Goal: Transaction & Acquisition: Purchase product/service

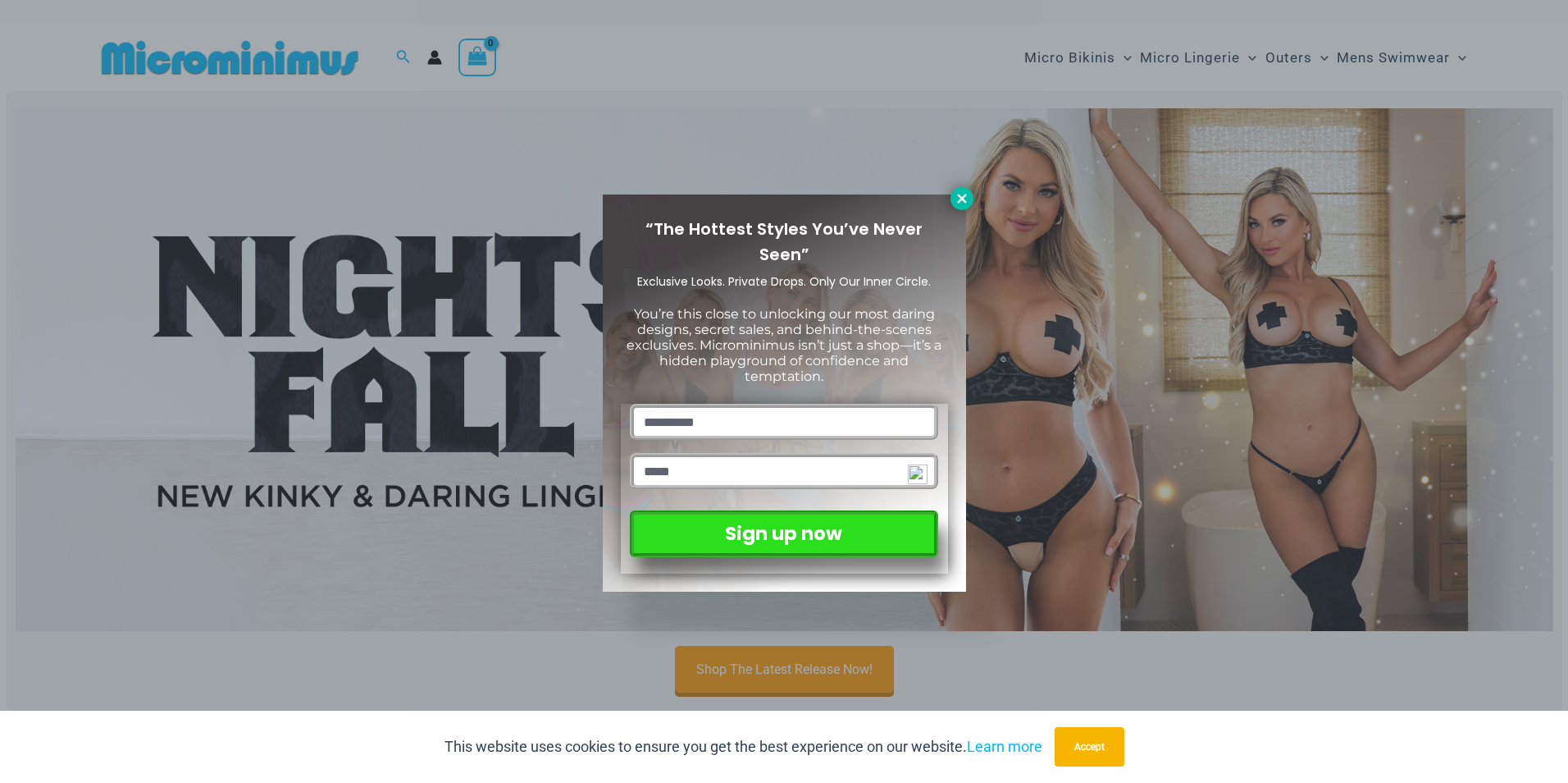
click at [961, 196] on icon at bounding box center [962, 198] width 9 height 9
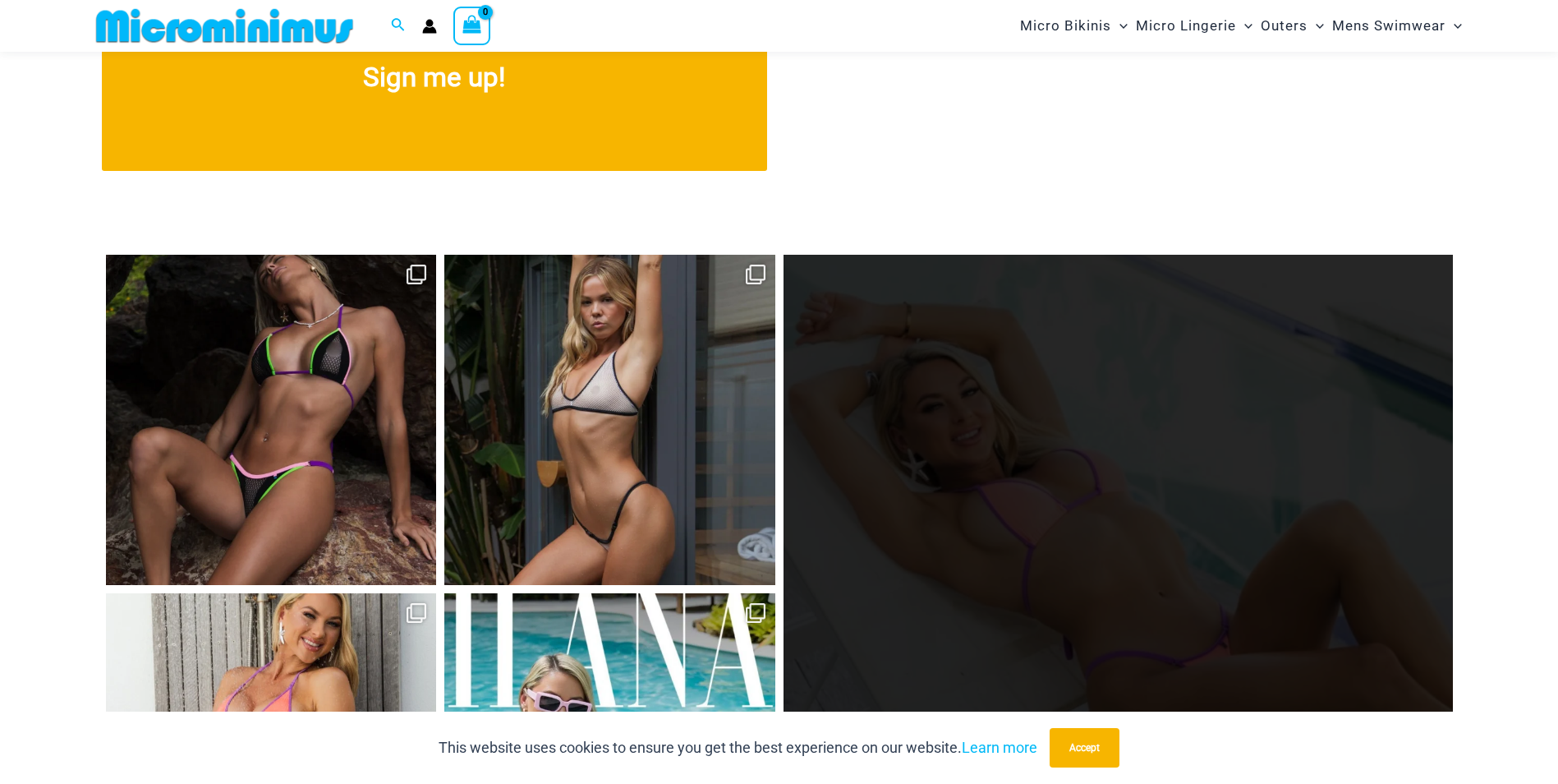
scroll to position [6875, 0]
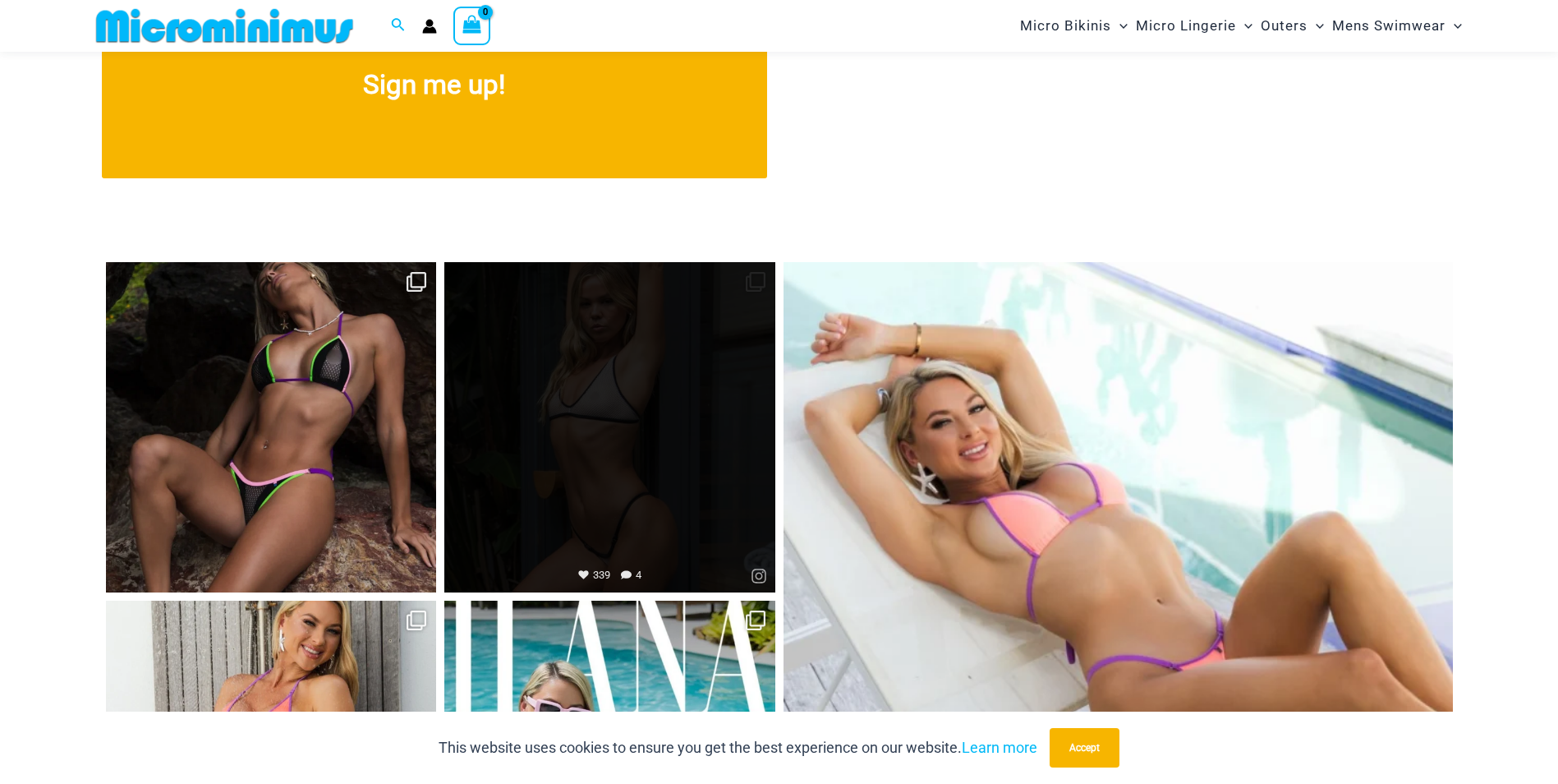
click at [658, 447] on link "Open" at bounding box center [610, 427] width 331 height 331
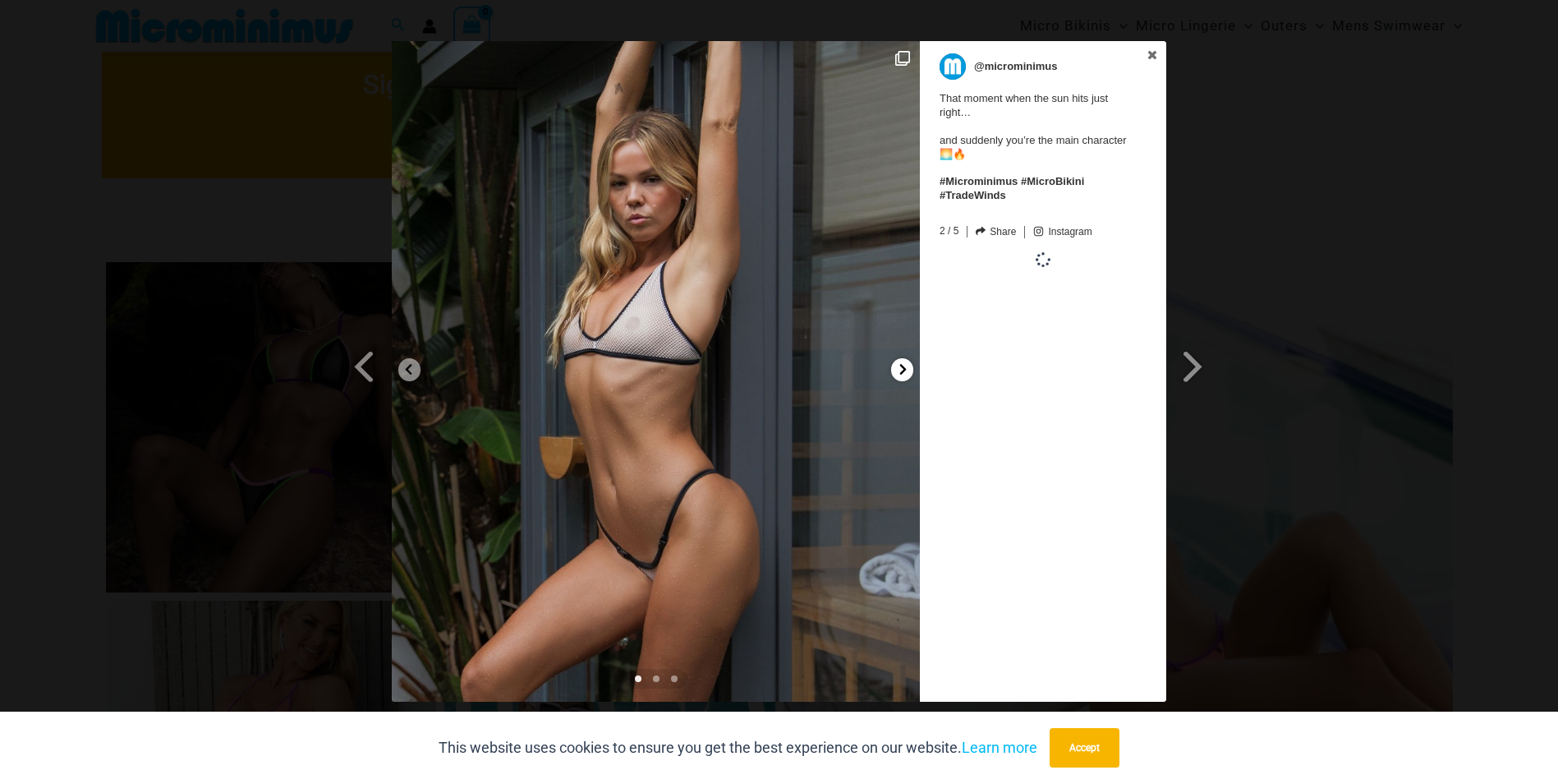
click at [900, 362] on div at bounding box center [902, 369] width 22 height 23
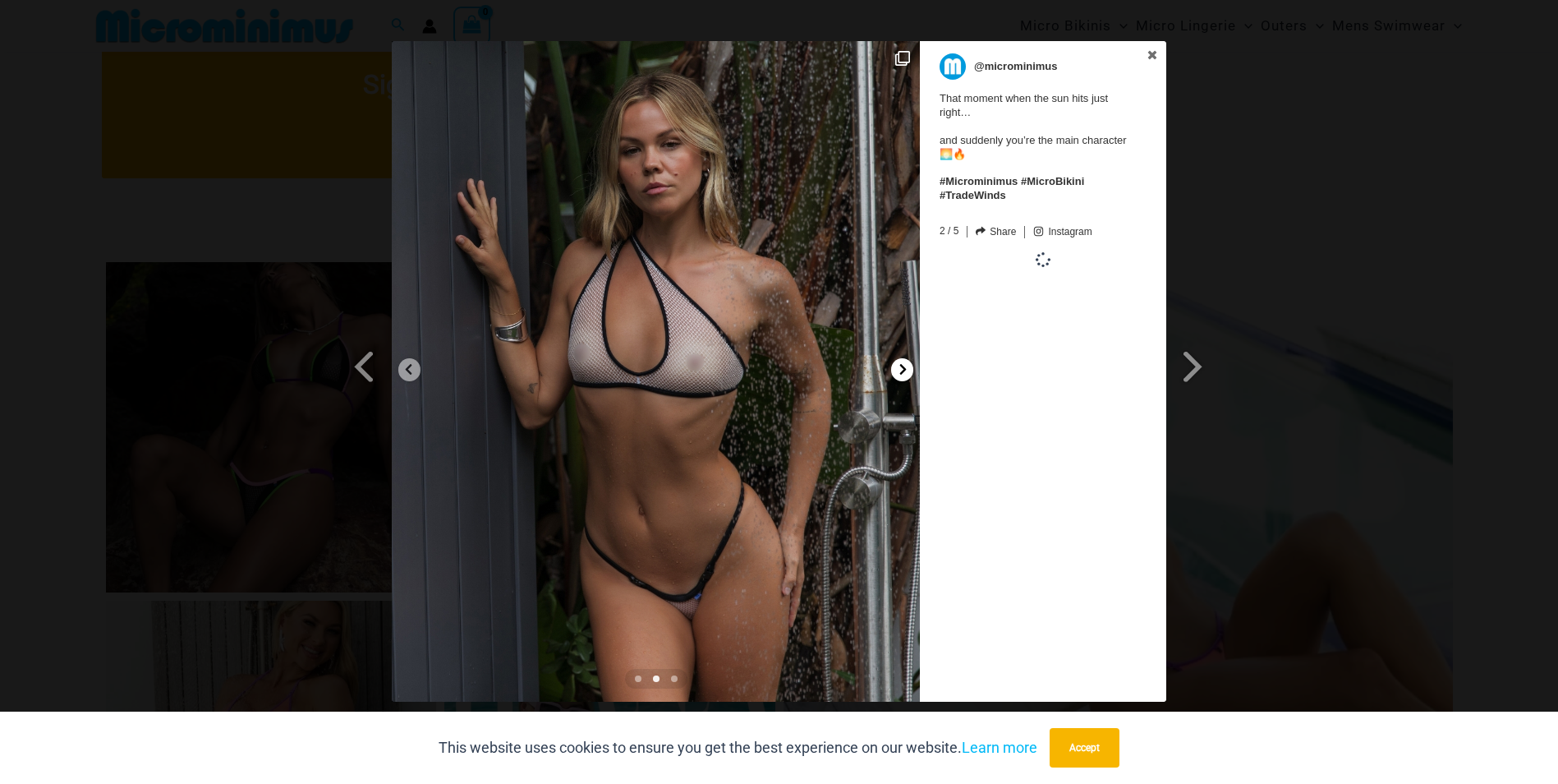
click at [900, 363] on icon at bounding box center [903, 369] width 13 height 13
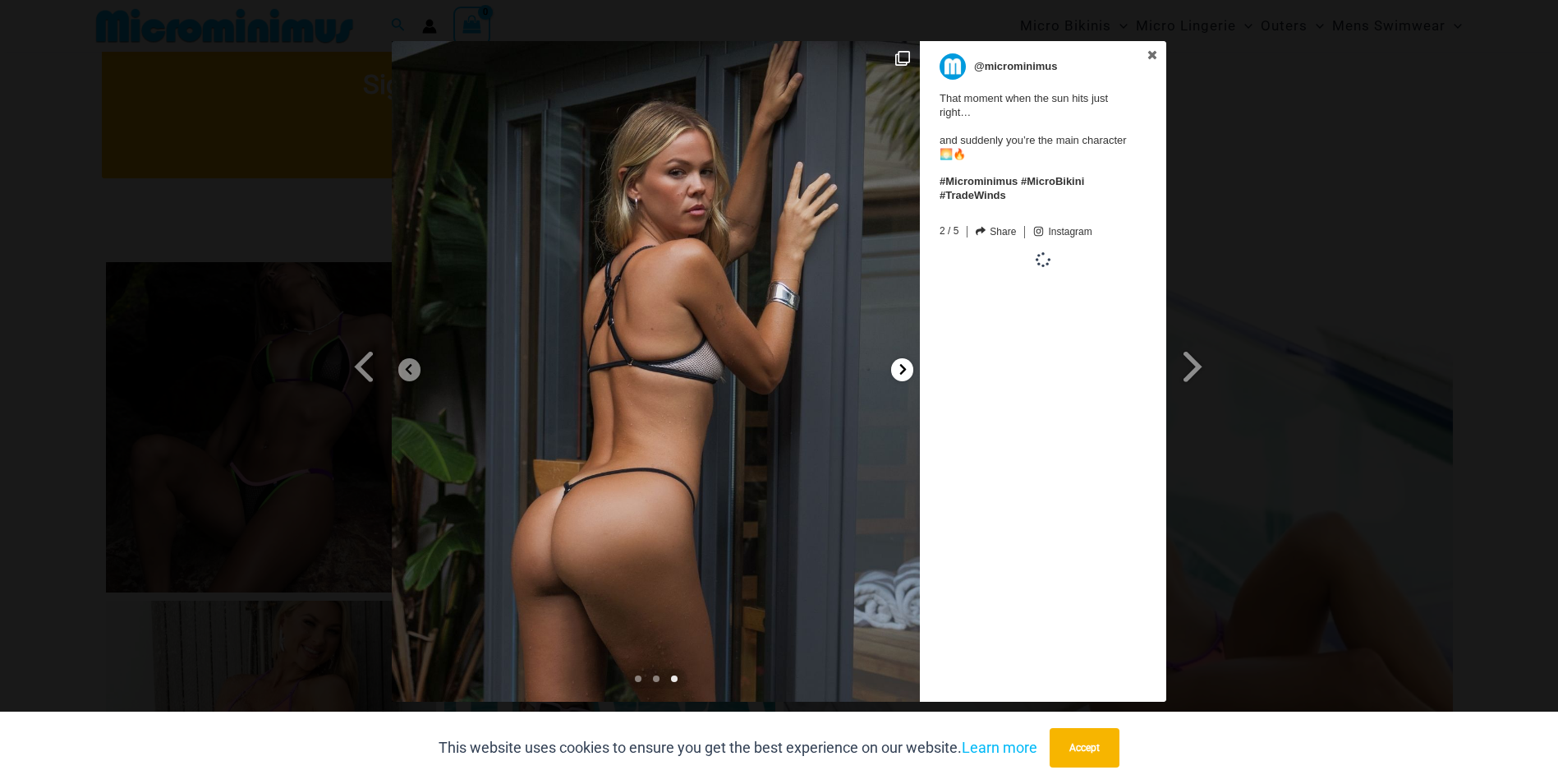
click at [900, 363] on icon at bounding box center [903, 369] width 13 height 13
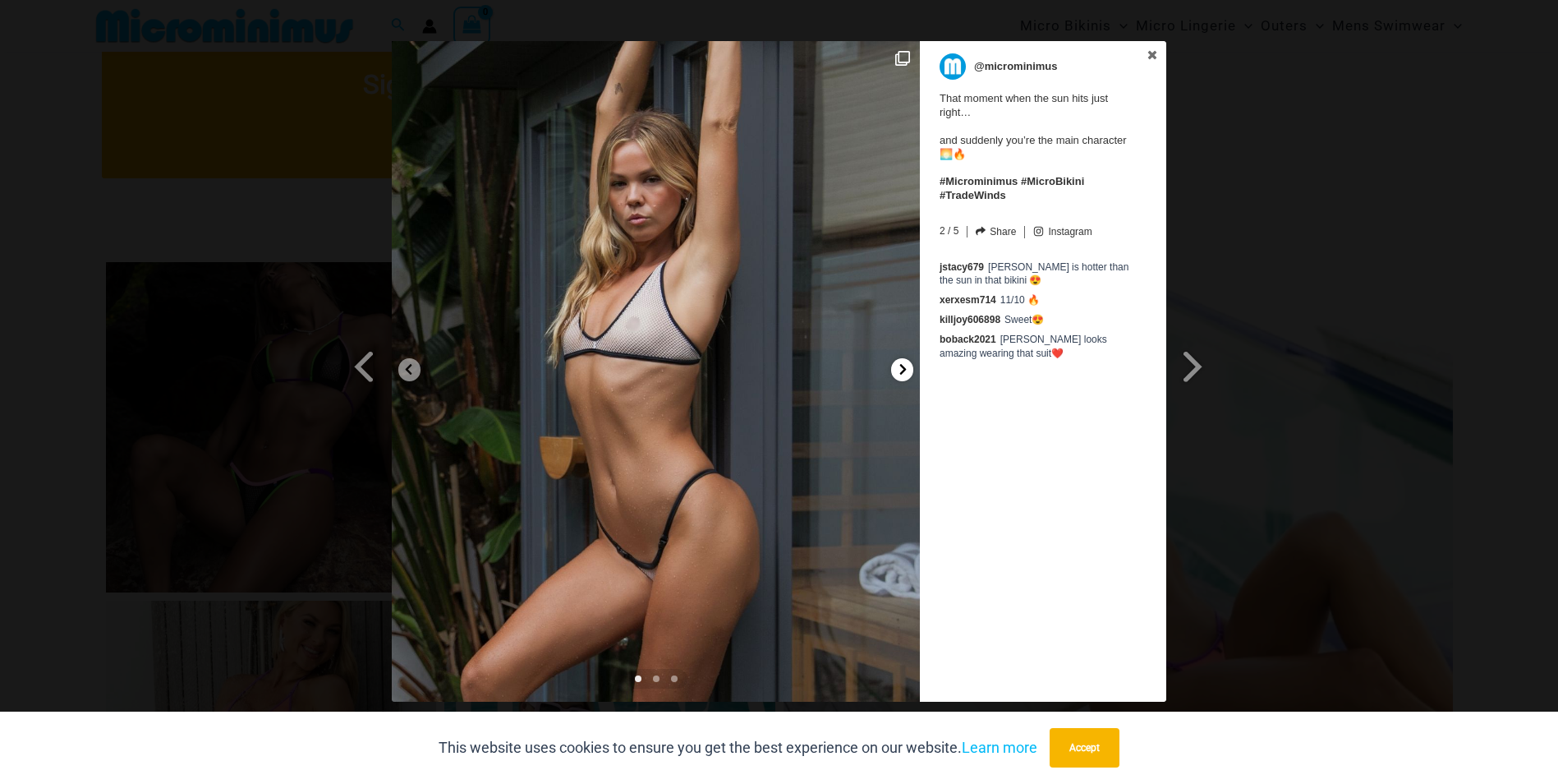
click at [902, 378] on div at bounding box center [902, 369] width 22 height 23
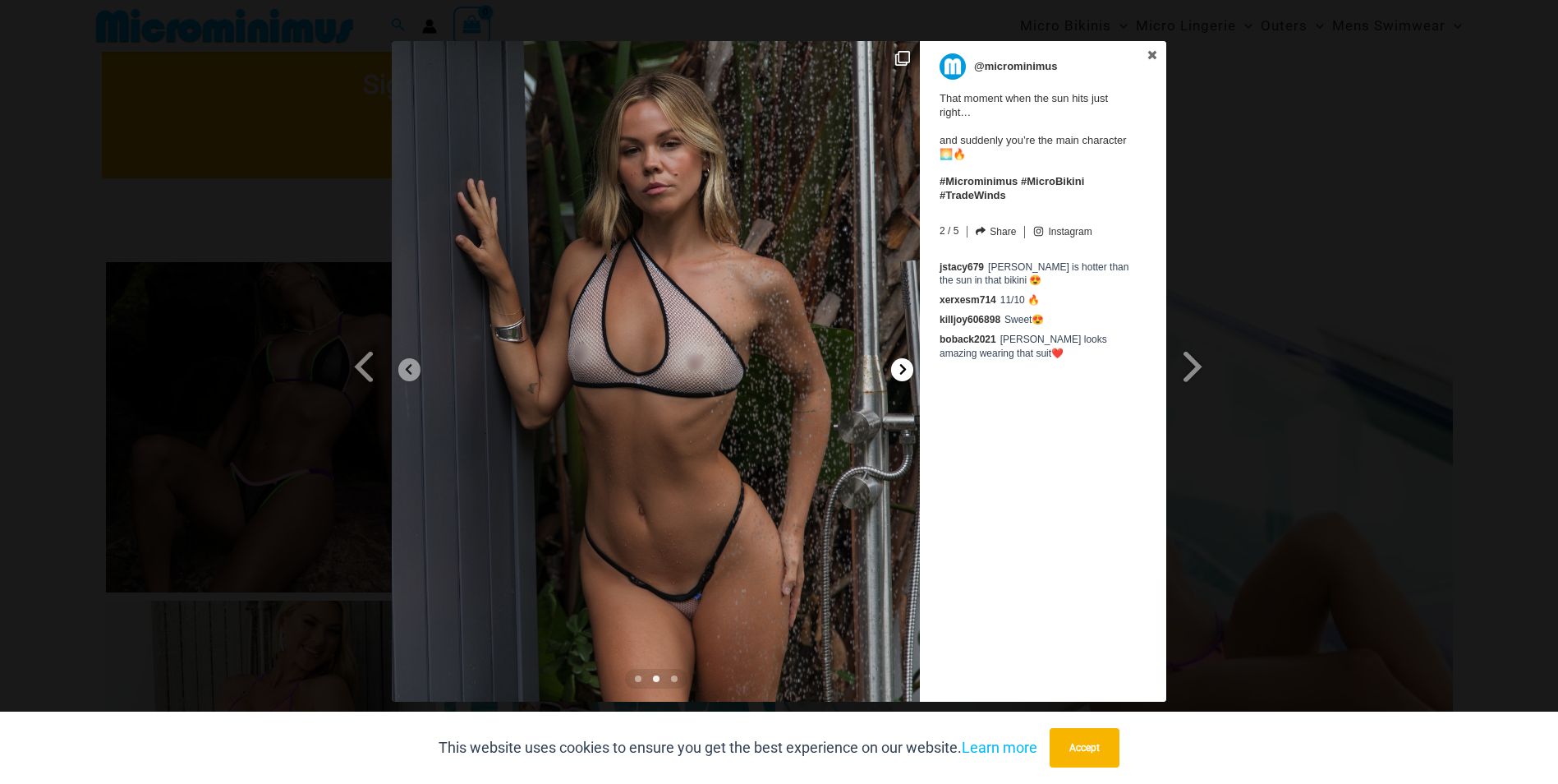
click at [902, 375] on icon at bounding box center [903, 369] width 13 height 13
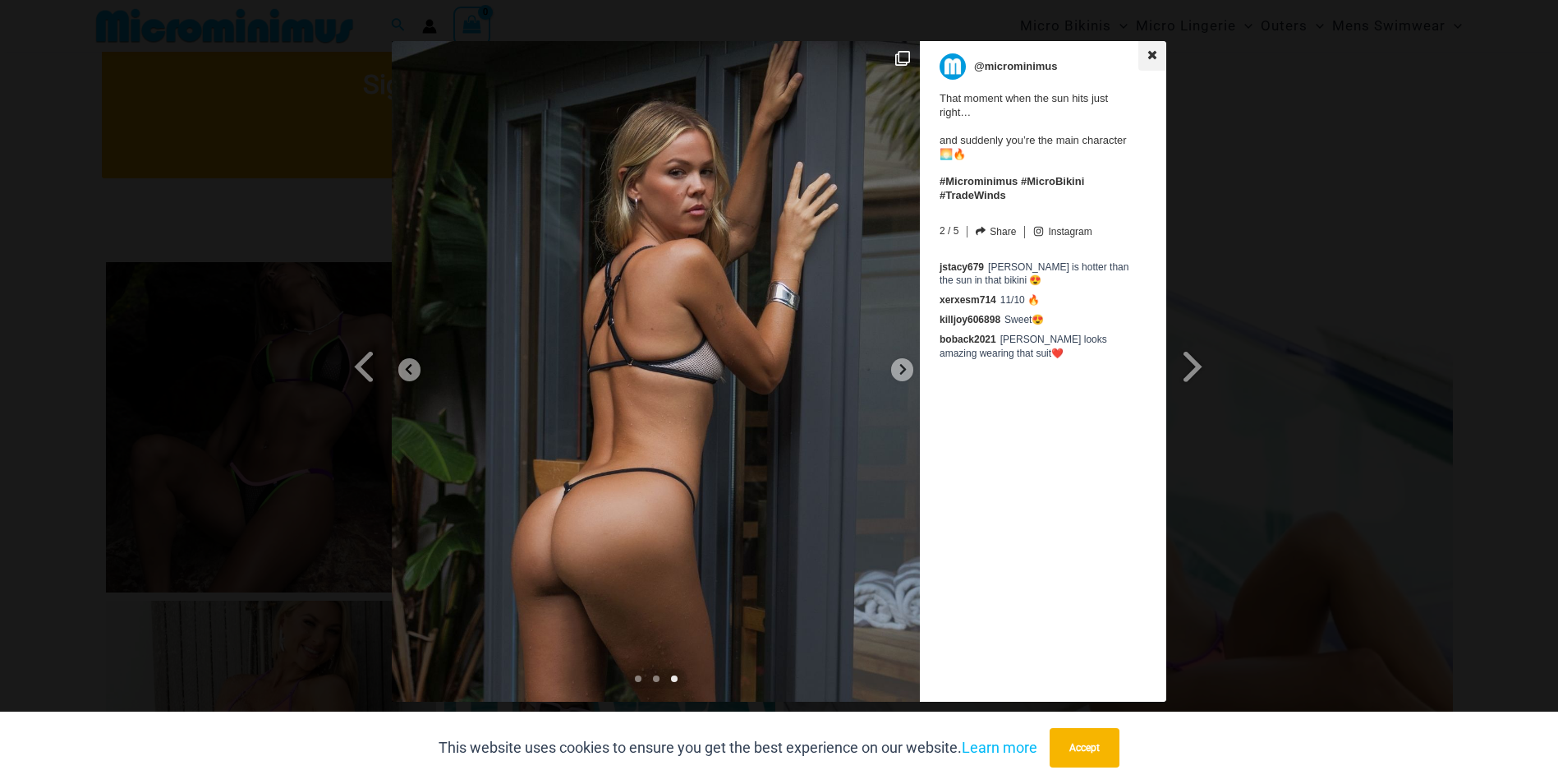
click at [1152, 50] on icon at bounding box center [1152, 55] width 12 height 12
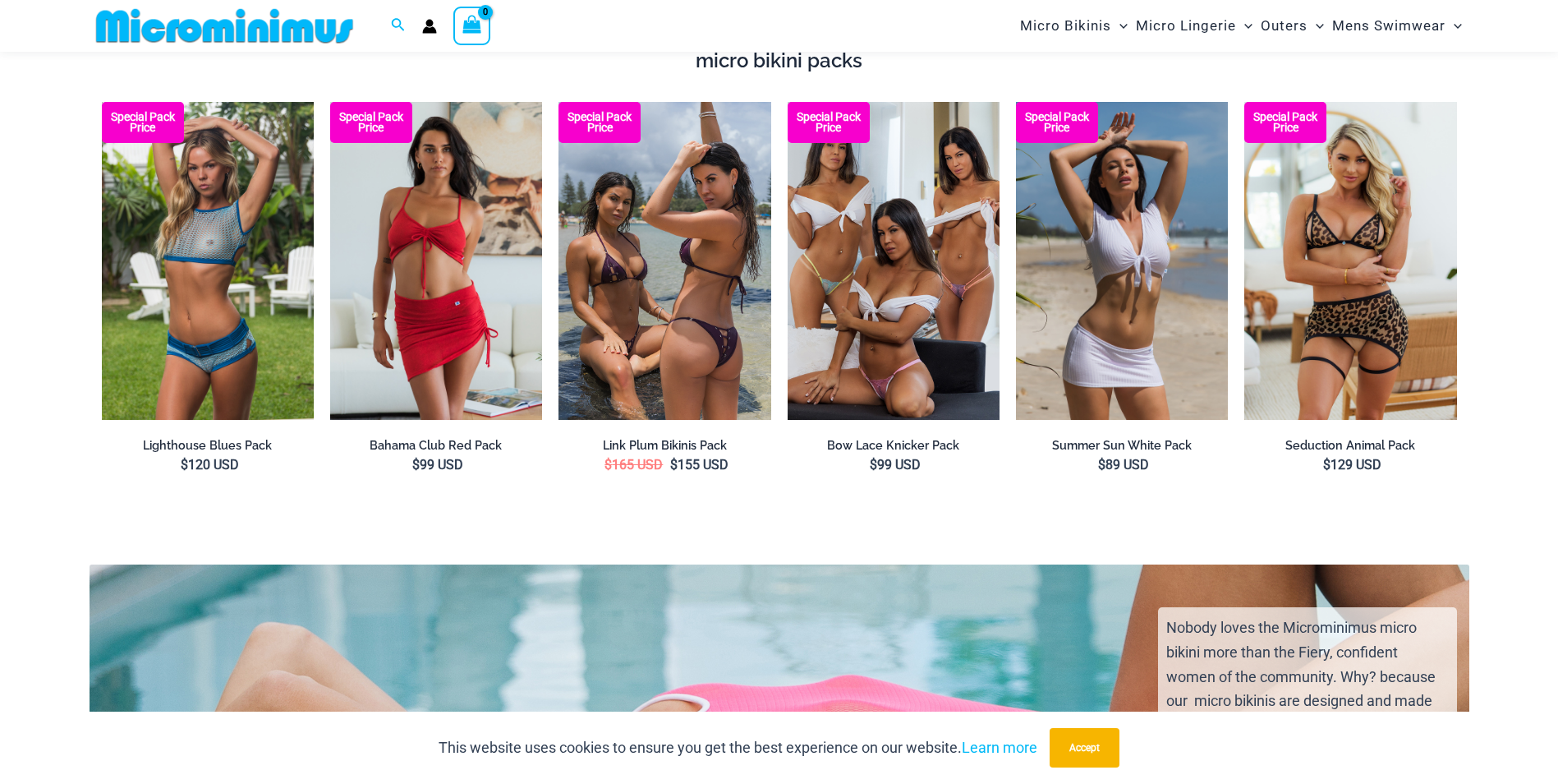
scroll to position [2465, 0]
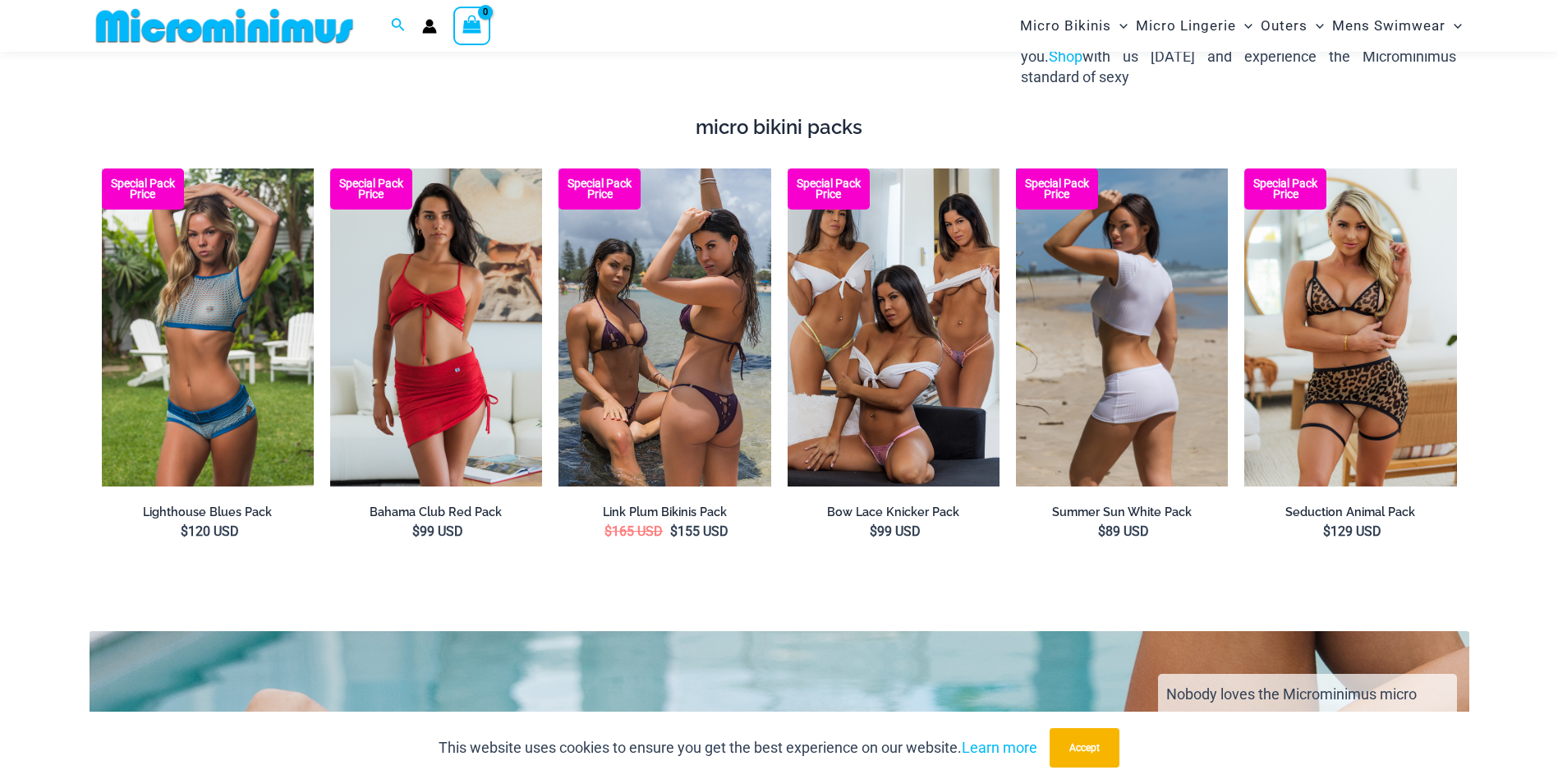
click at [1073, 352] on img at bounding box center [1121, 327] width 212 height 318
click at [1131, 300] on img at bounding box center [1121, 327] width 212 height 318
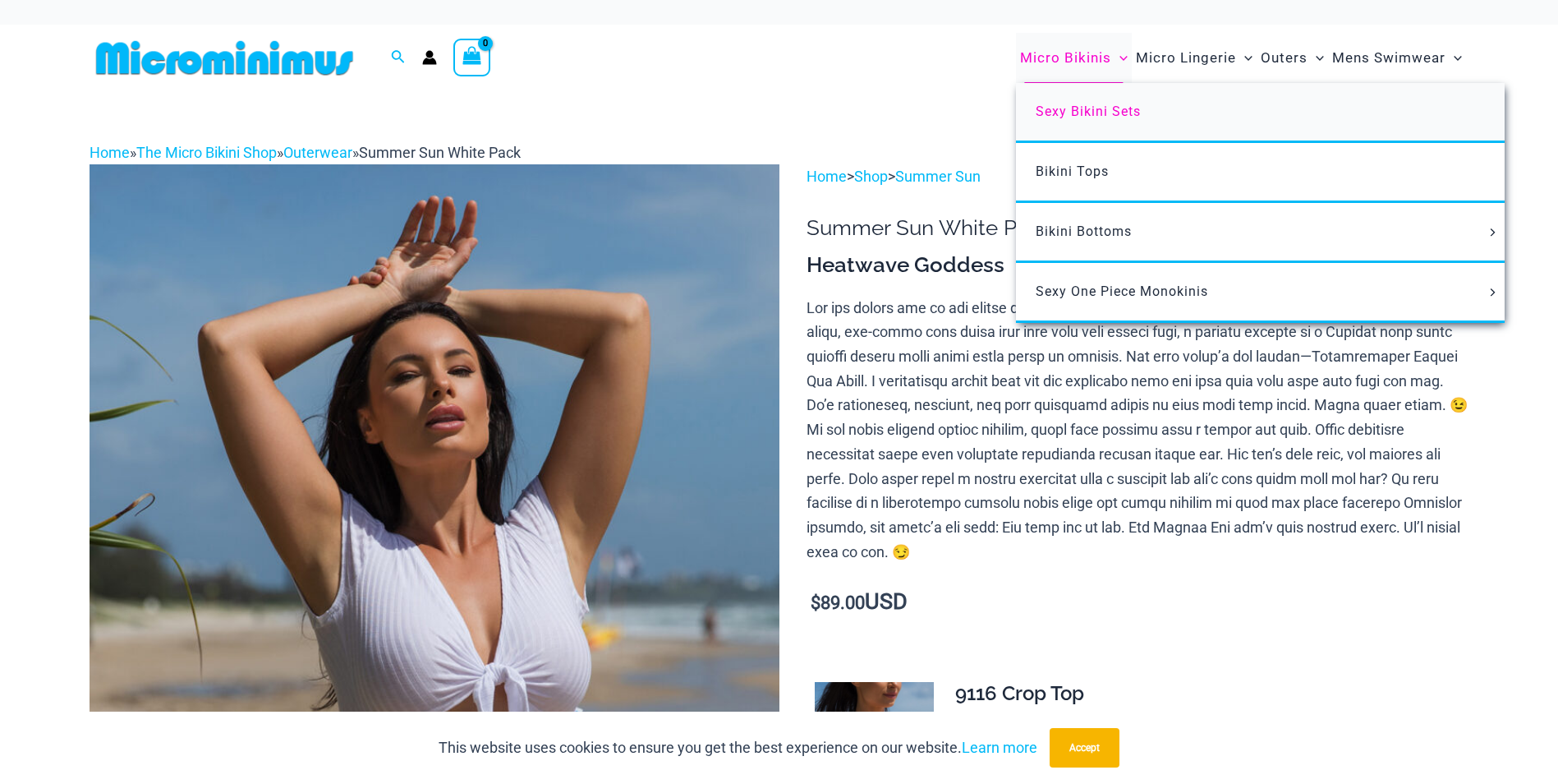
click at [1091, 113] on span "Sexy Bikini Sets" at bounding box center [1089, 111] width 106 height 15
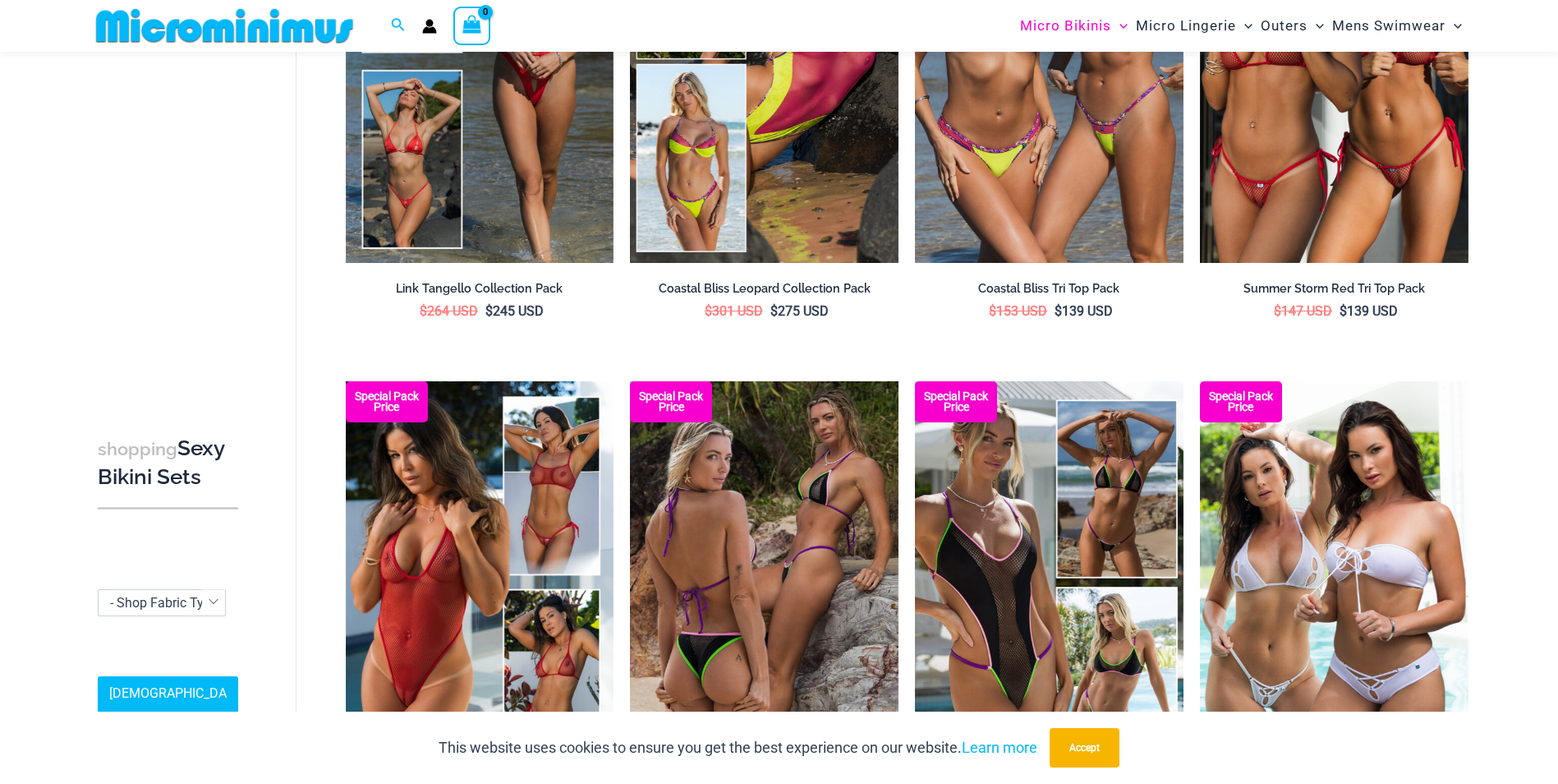
scroll to position [613, 0]
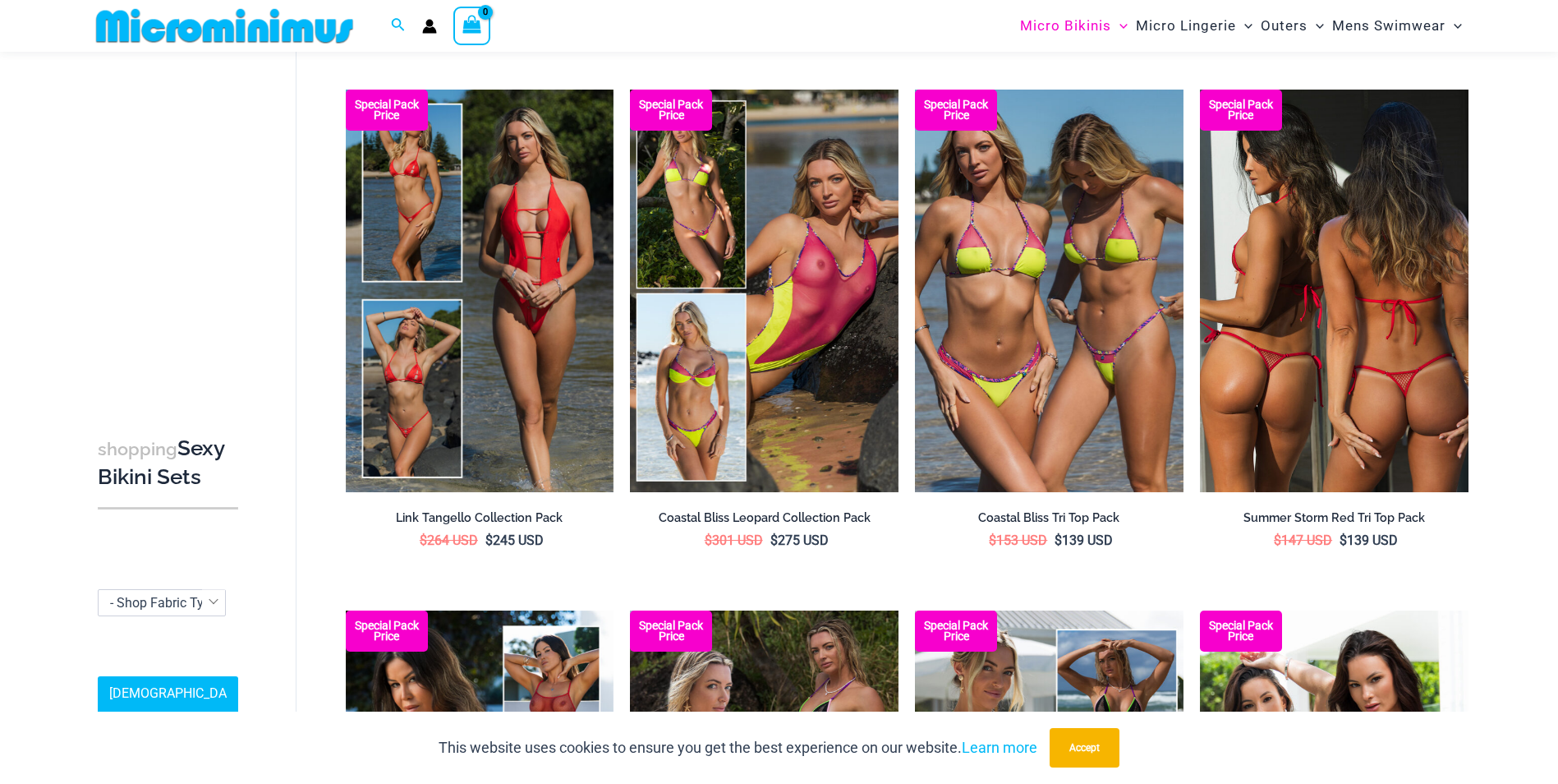
click at [1338, 284] on img at bounding box center [1334, 290] width 268 height 403
click at [1305, 376] on img at bounding box center [1334, 290] width 268 height 403
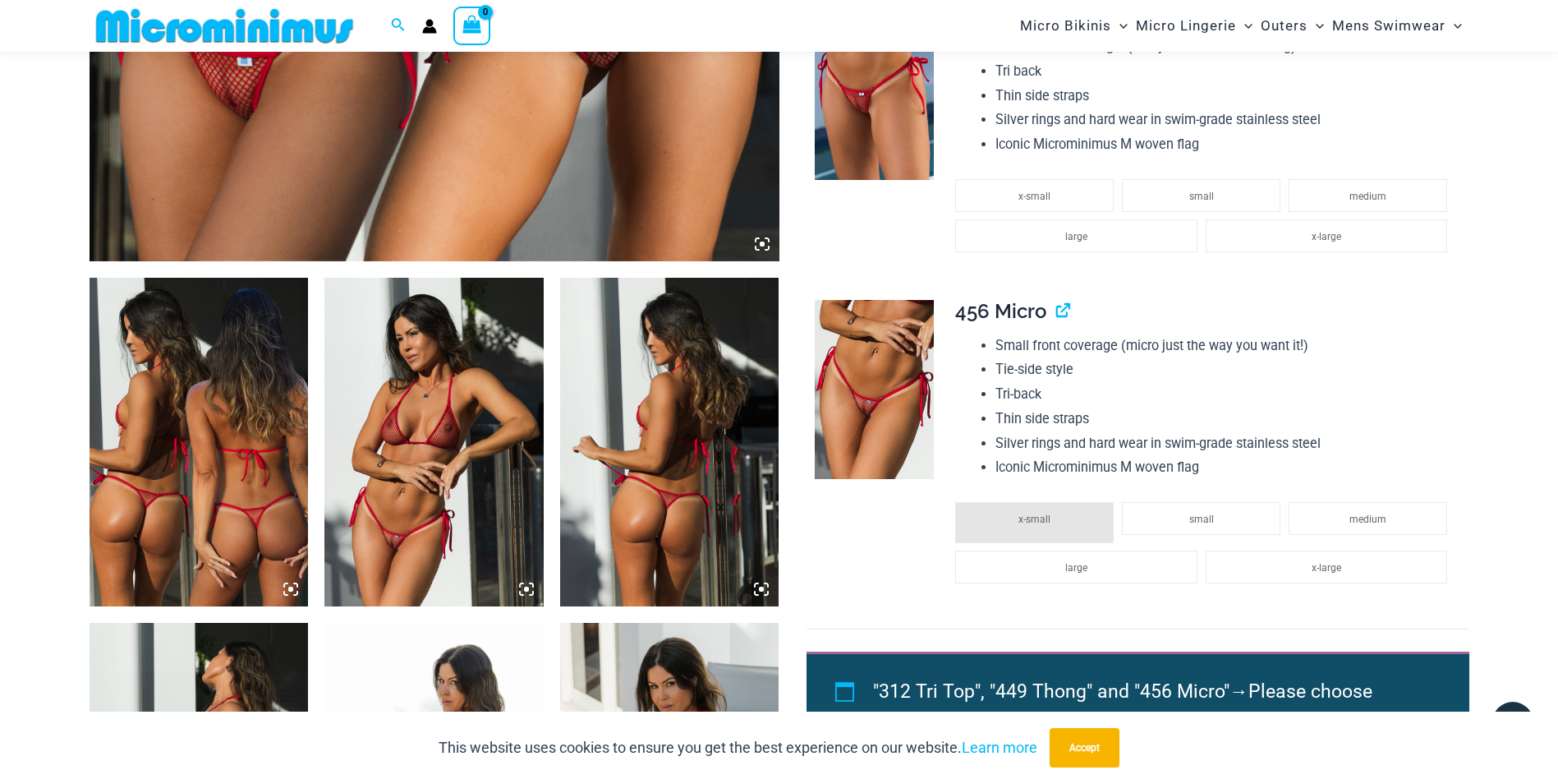
scroll to position [892, 0]
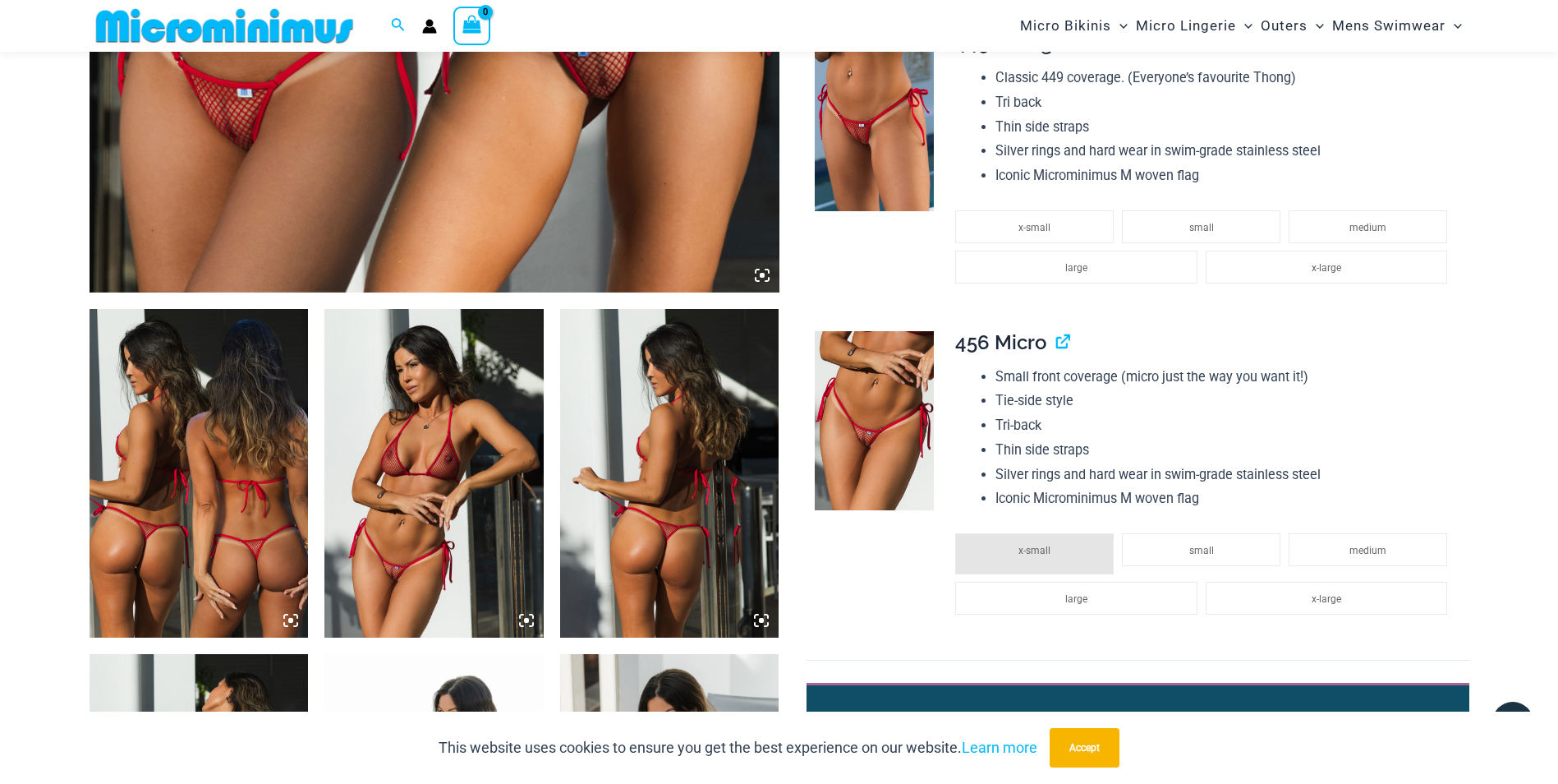
click at [404, 465] on img at bounding box center [434, 473] width 219 height 328
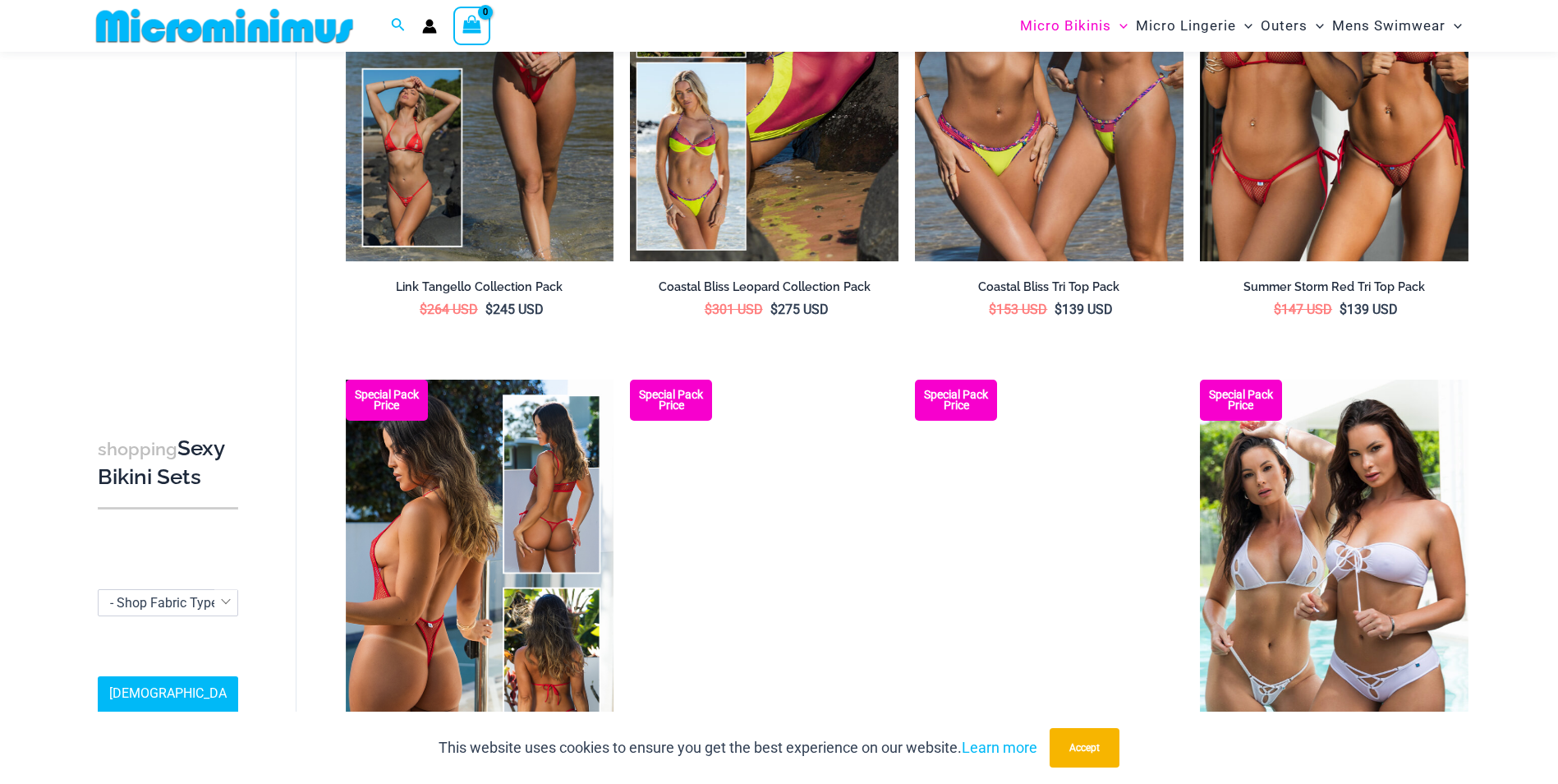
scroll to position [844, 0]
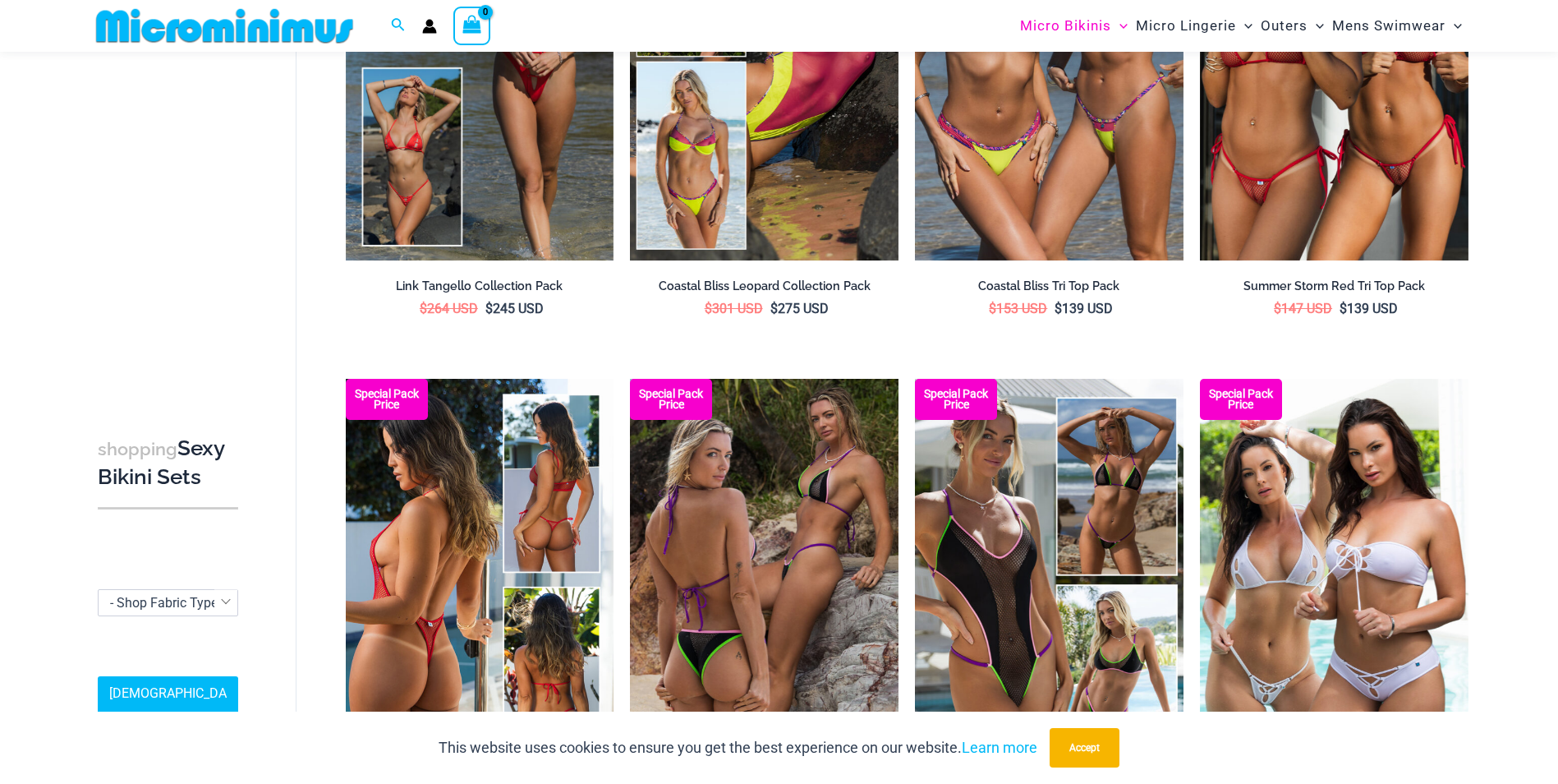
click at [437, 599] on img at bounding box center [479, 579] width 268 height 403
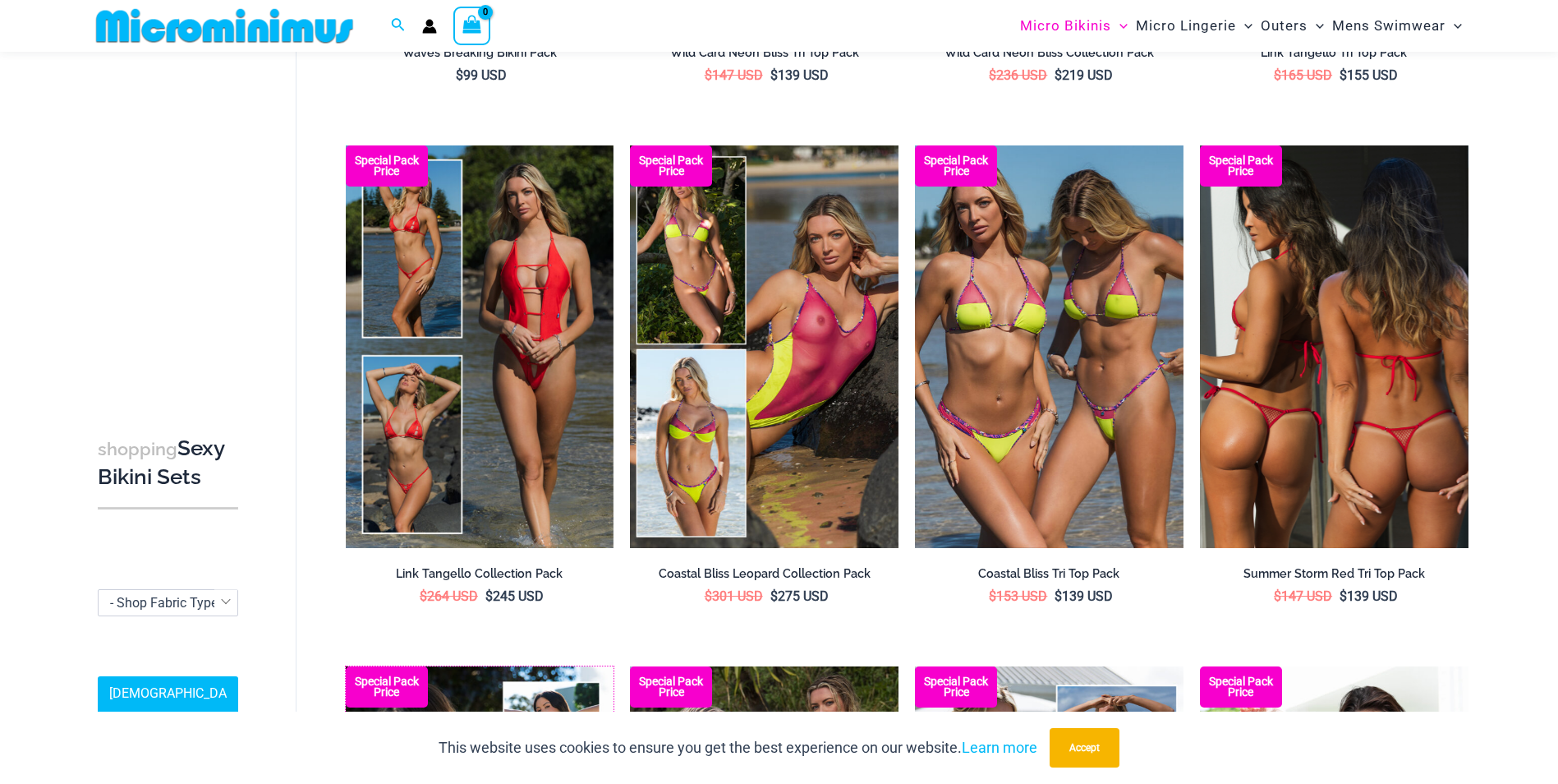
scroll to position [516, 0]
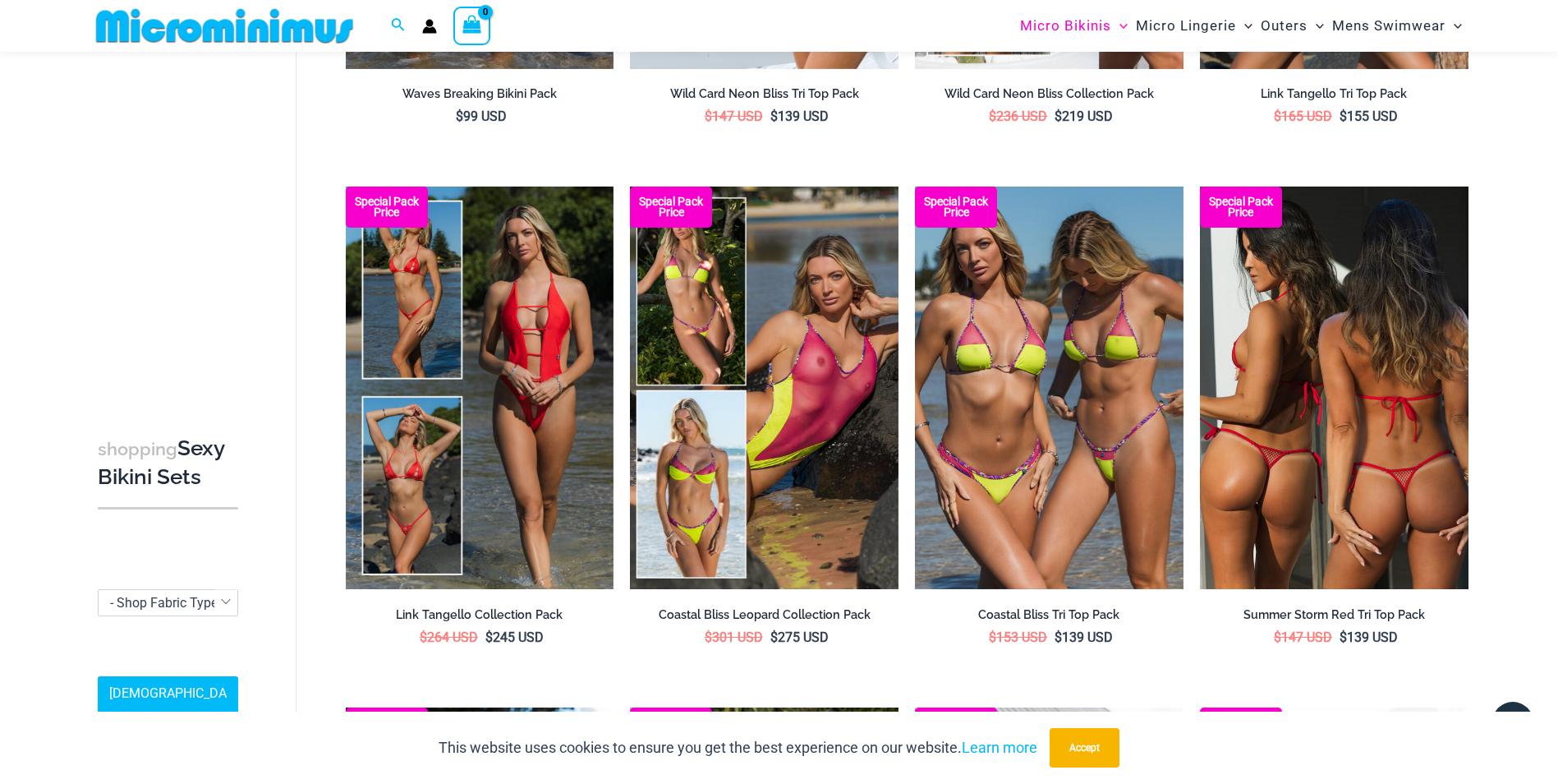
click at [1328, 377] on img at bounding box center [1334, 387] width 268 height 403
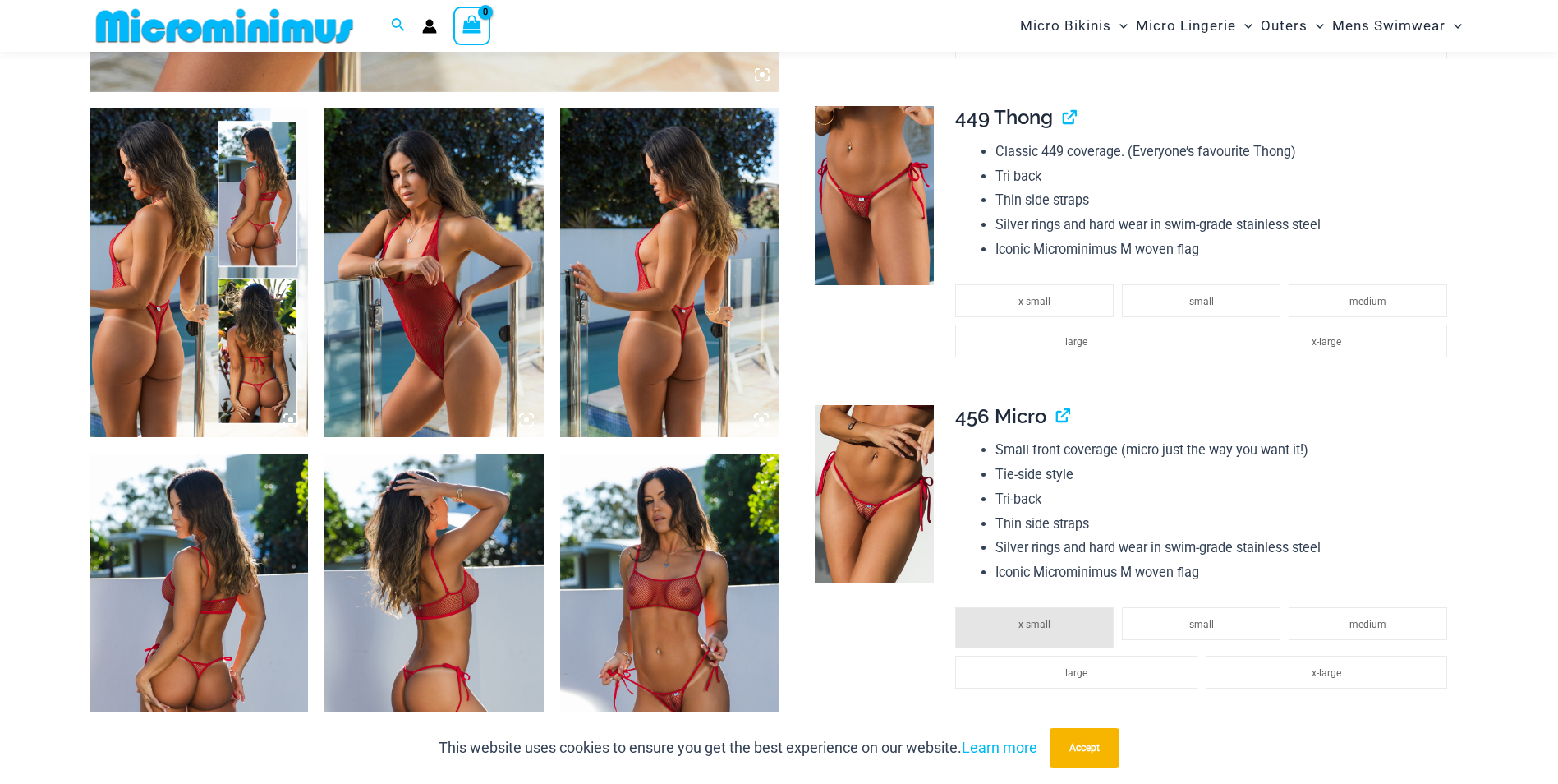
scroll to position [1218, 0]
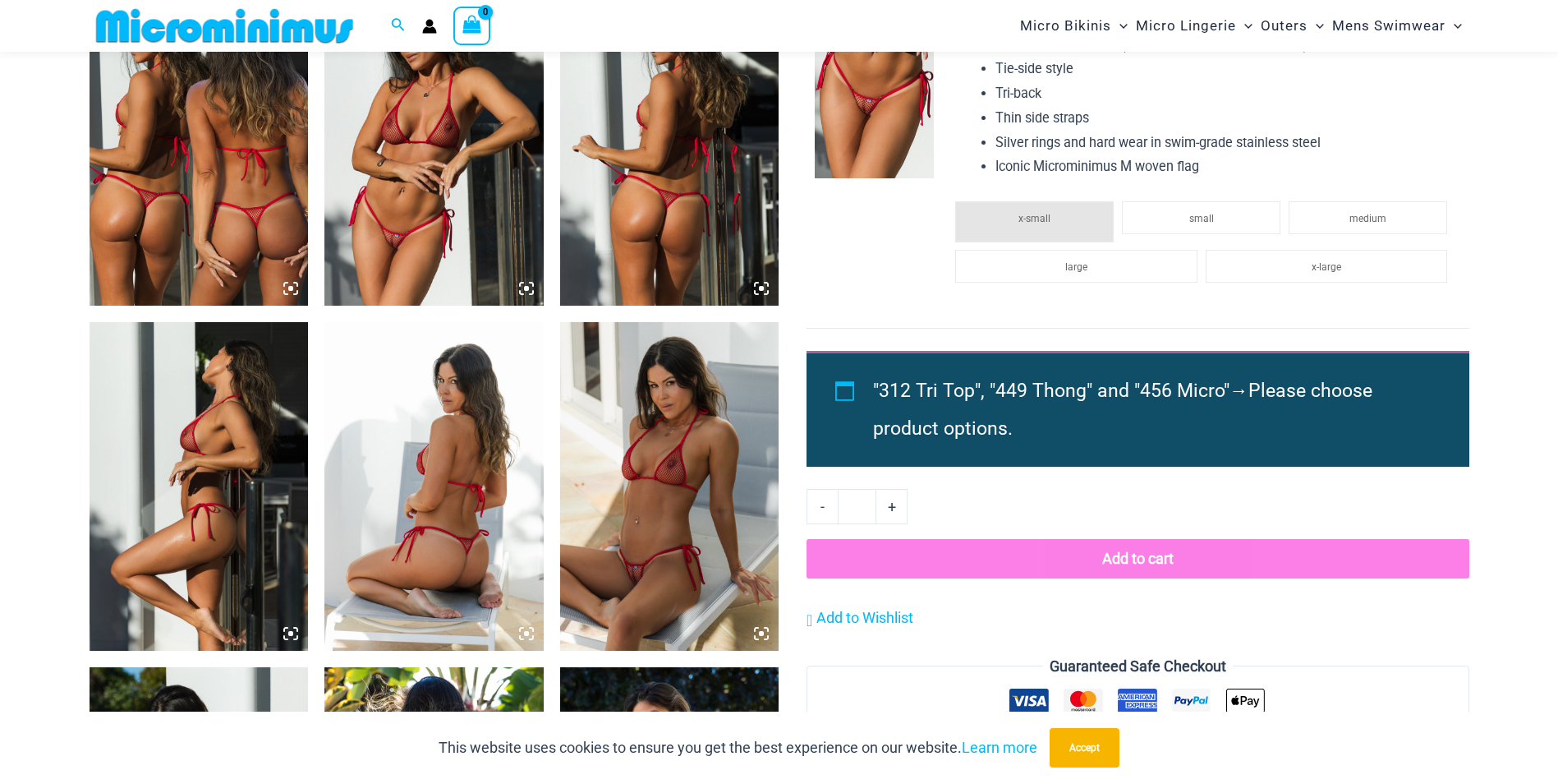
scroll to position [1224, 0]
click at [451, 467] on img at bounding box center [434, 486] width 219 height 328
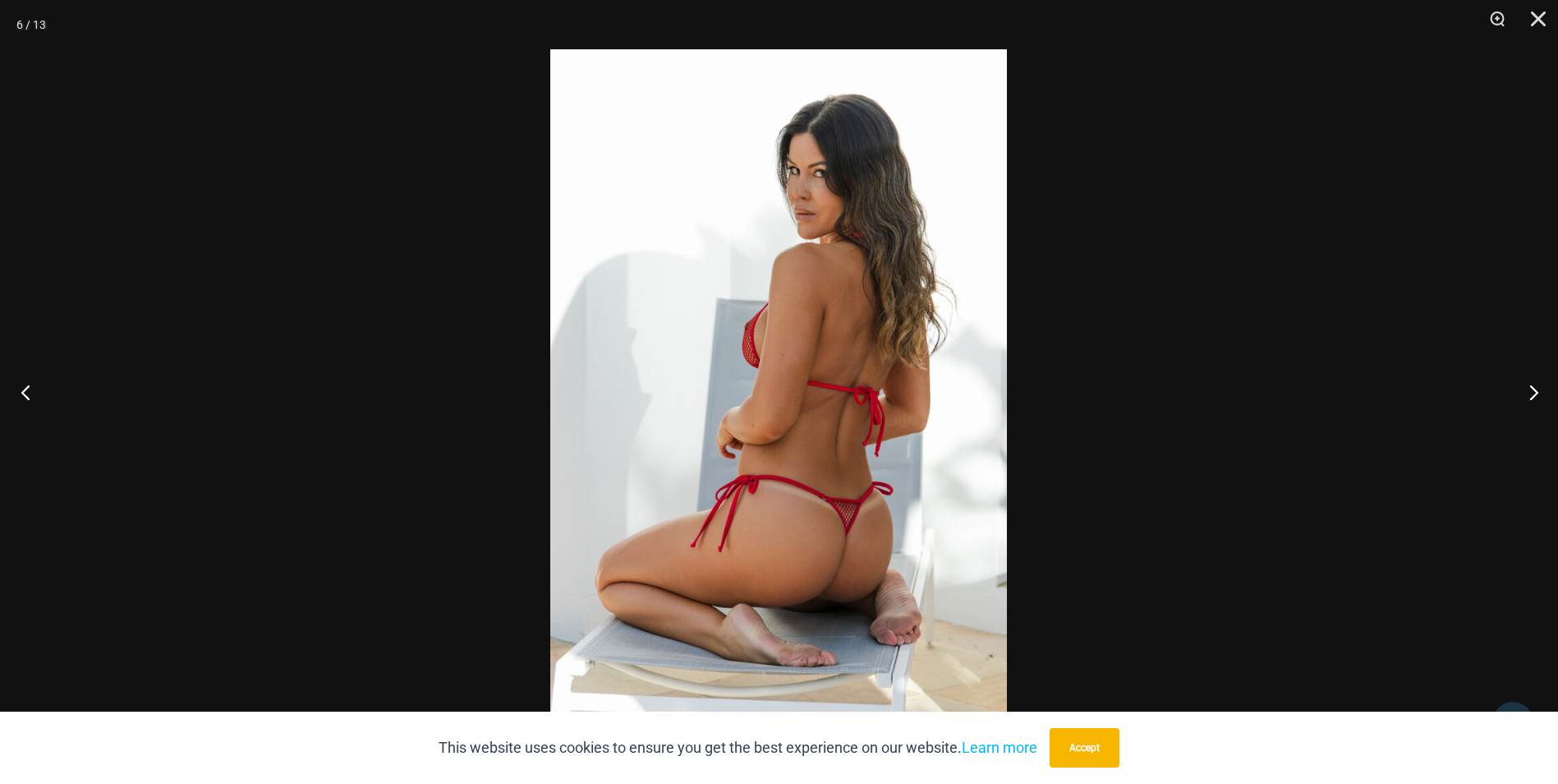
click at [28, 397] on button "Previous" at bounding box center [31, 392] width 62 height 82
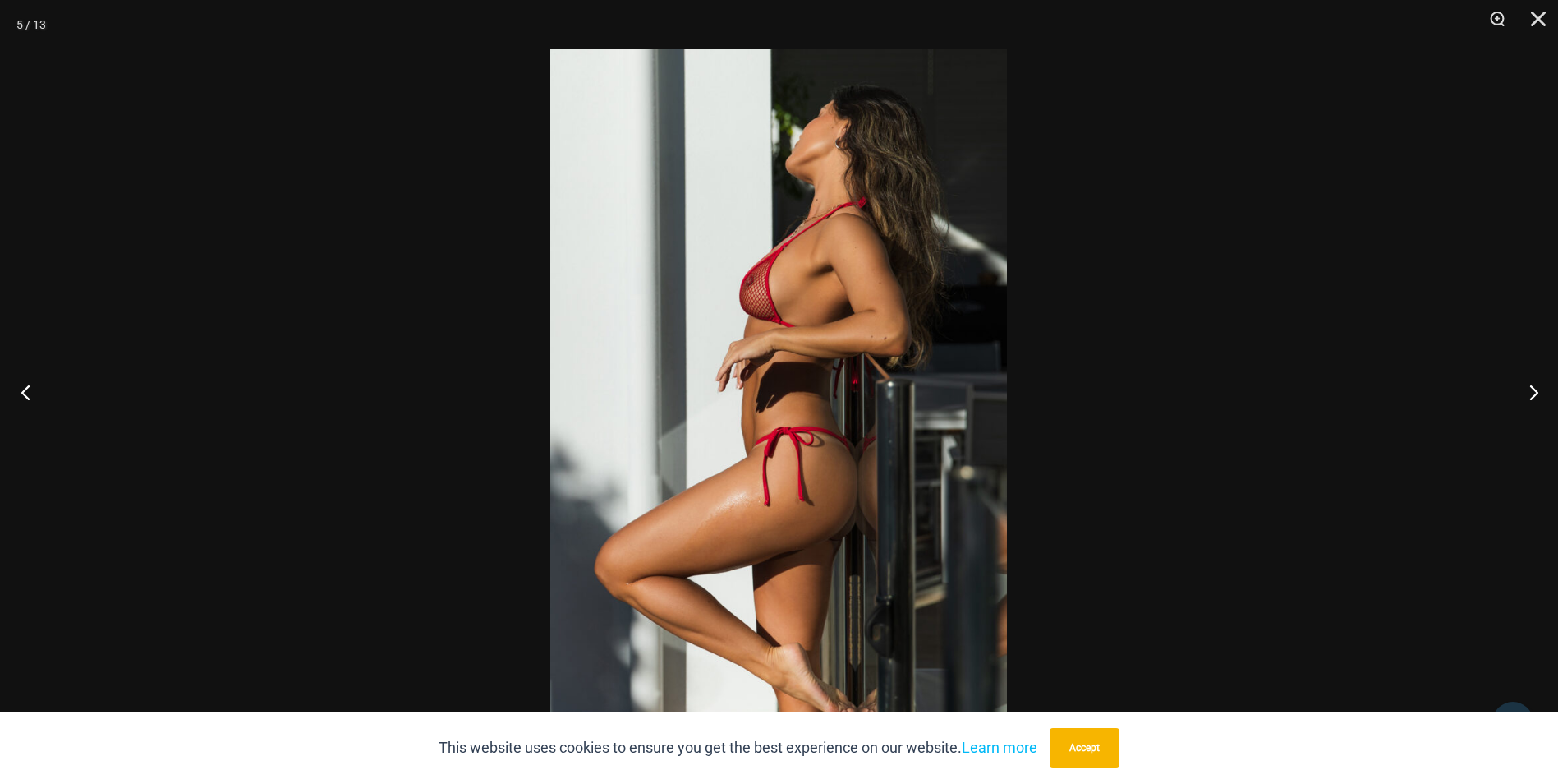
click at [32, 392] on button "Previous" at bounding box center [31, 392] width 62 height 82
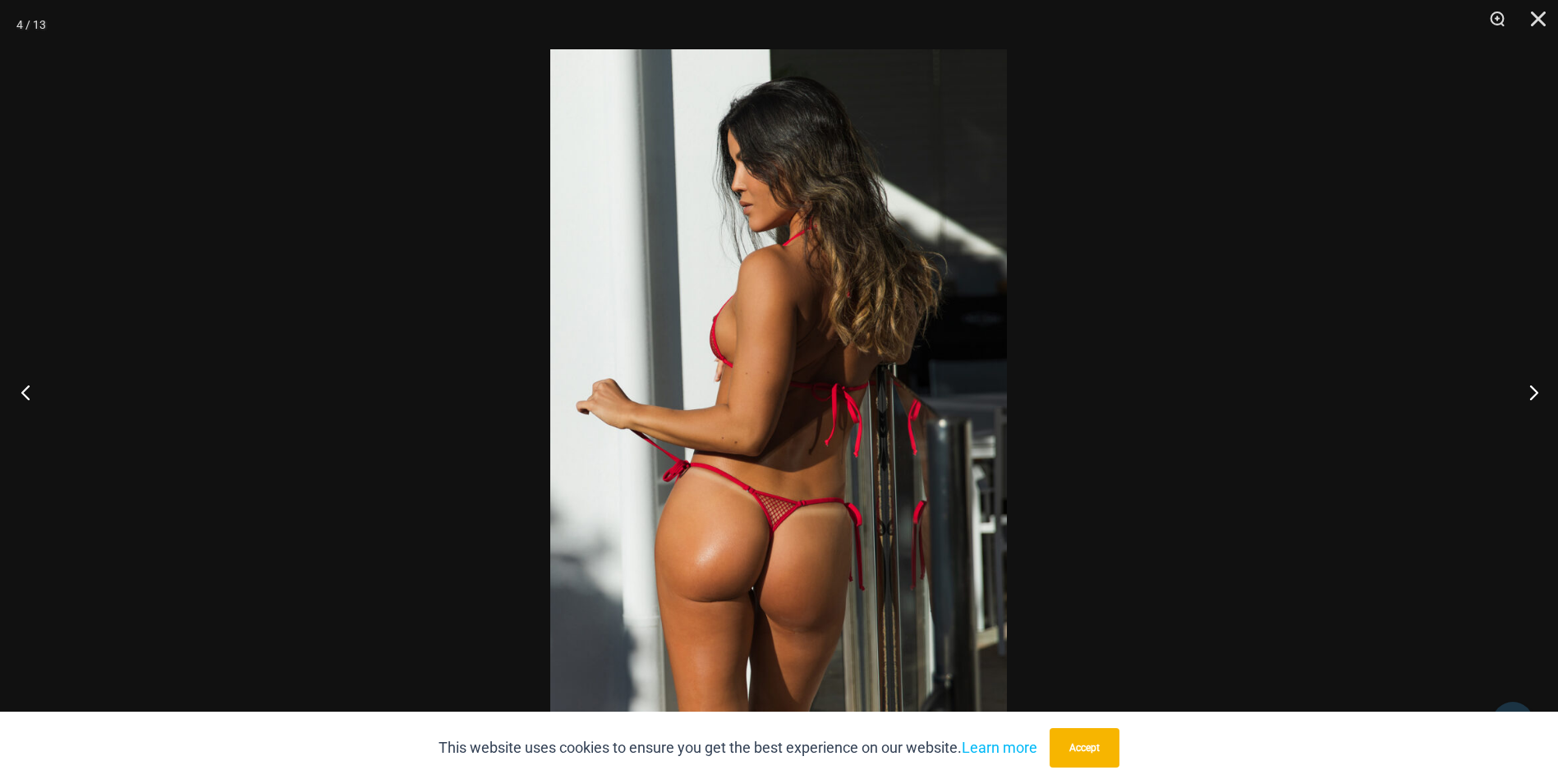
click at [34, 389] on button "Previous" at bounding box center [31, 392] width 62 height 82
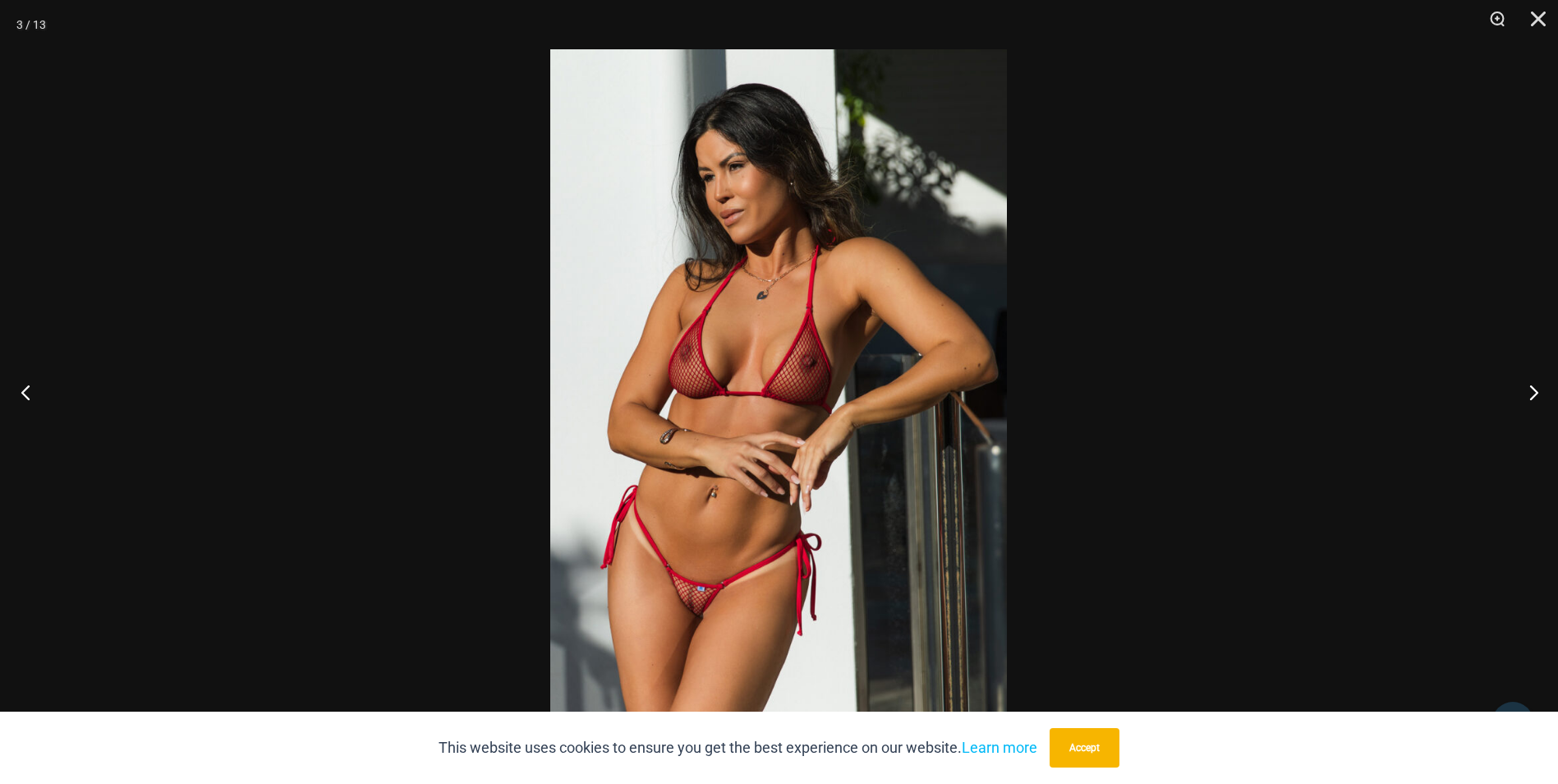
click at [35, 388] on button "Previous" at bounding box center [31, 392] width 62 height 82
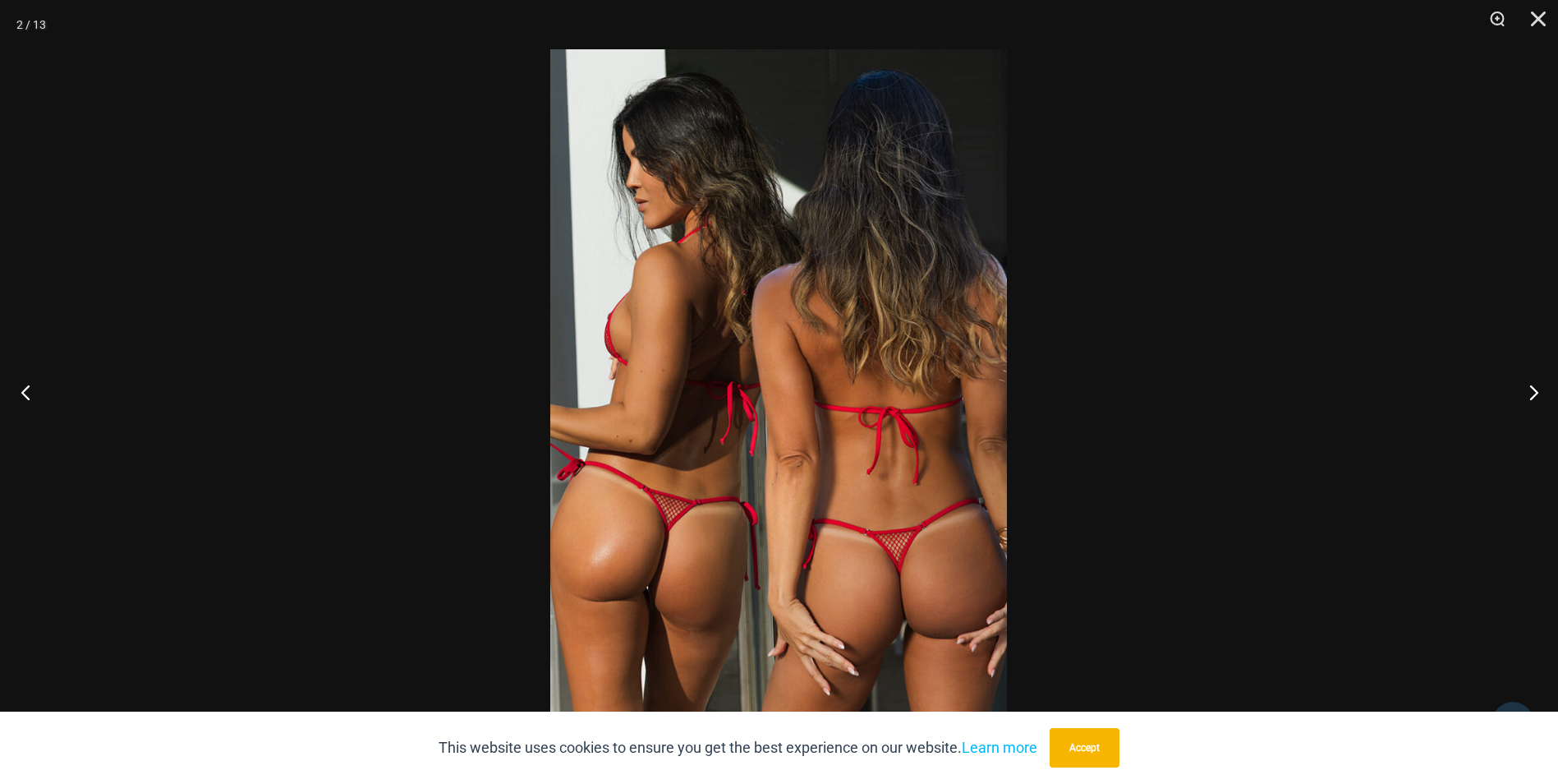
click at [35, 386] on button "Previous" at bounding box center [31, 392] width 62 height 82
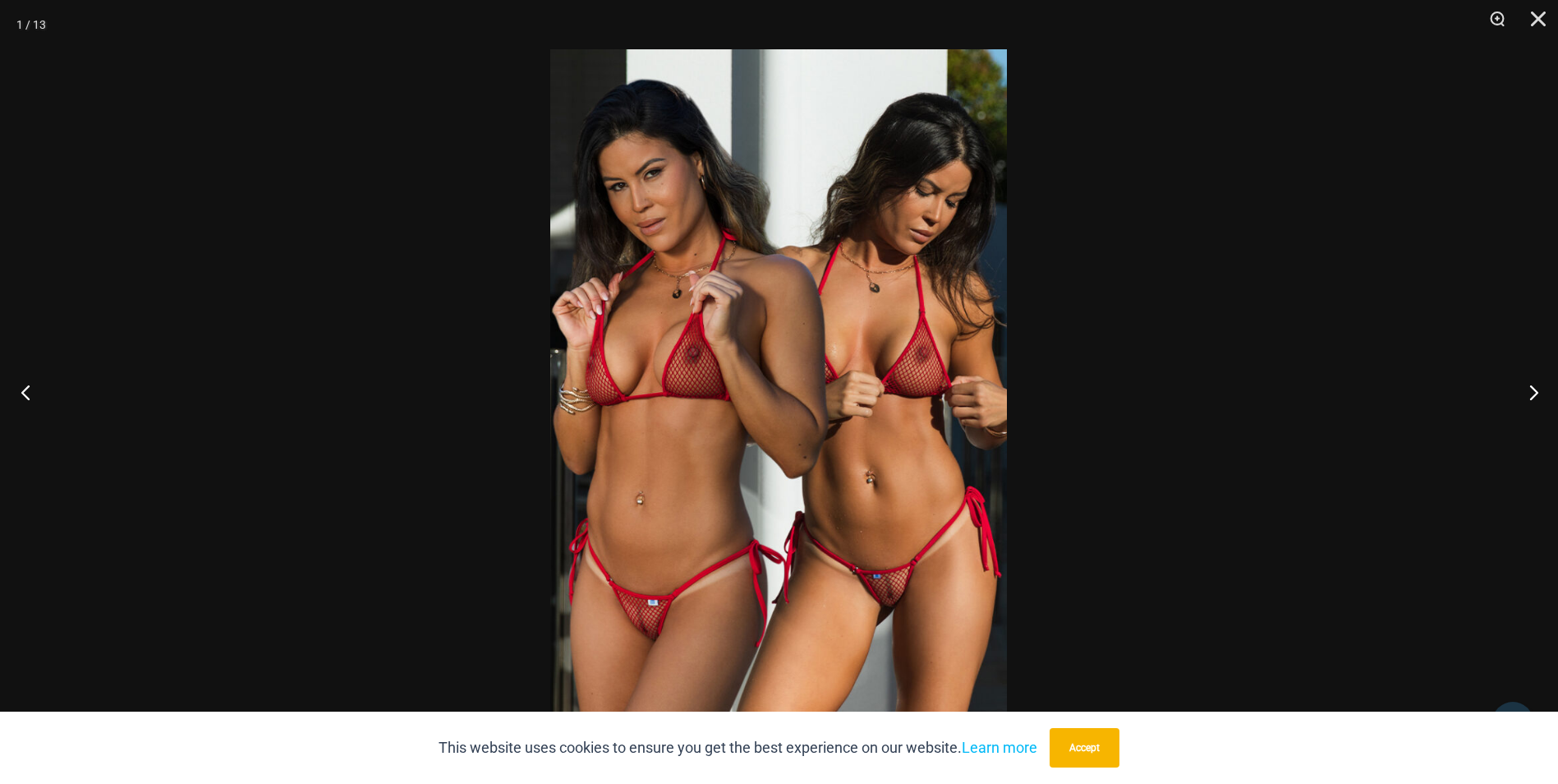
click at [36, 386] on button "Previous" at bounding box center [31, 392] width 62 height 82
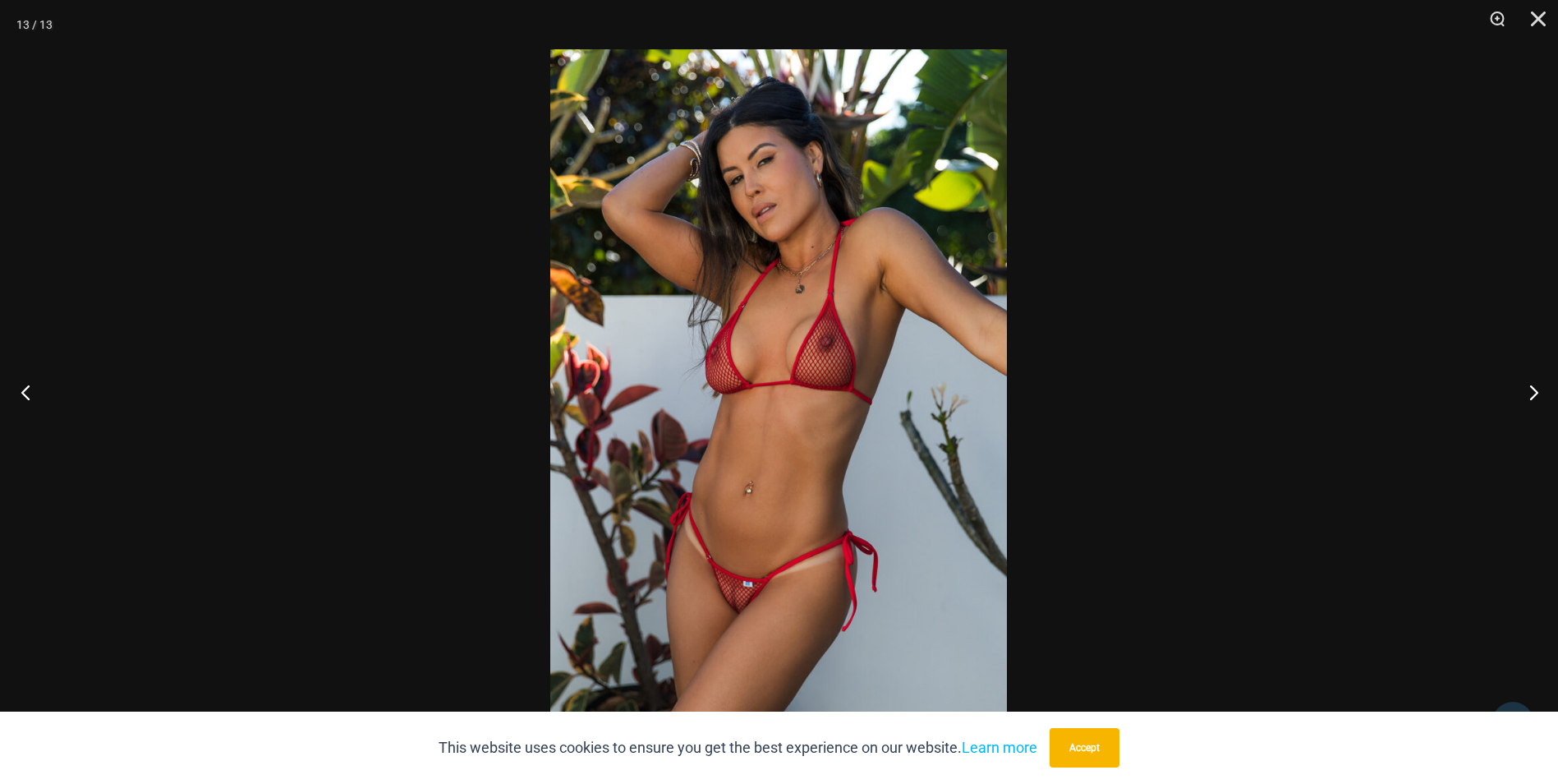
click at [36, 385] on button "Previous" at bounding box center [31, 392] width 62 height 82
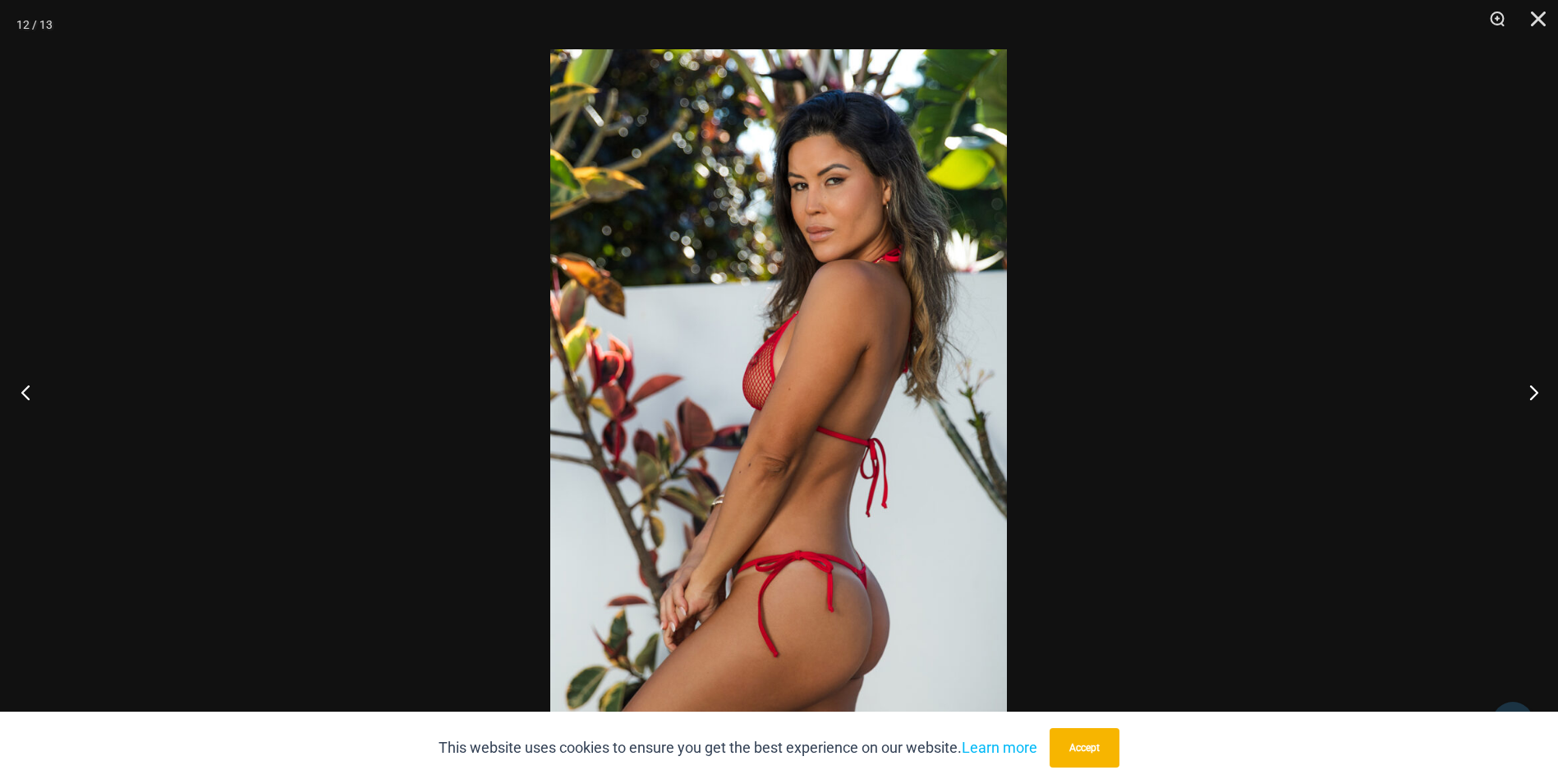
click at [36, 385] on button "Previous" at bounding box center [31, 392] width 62 height 82
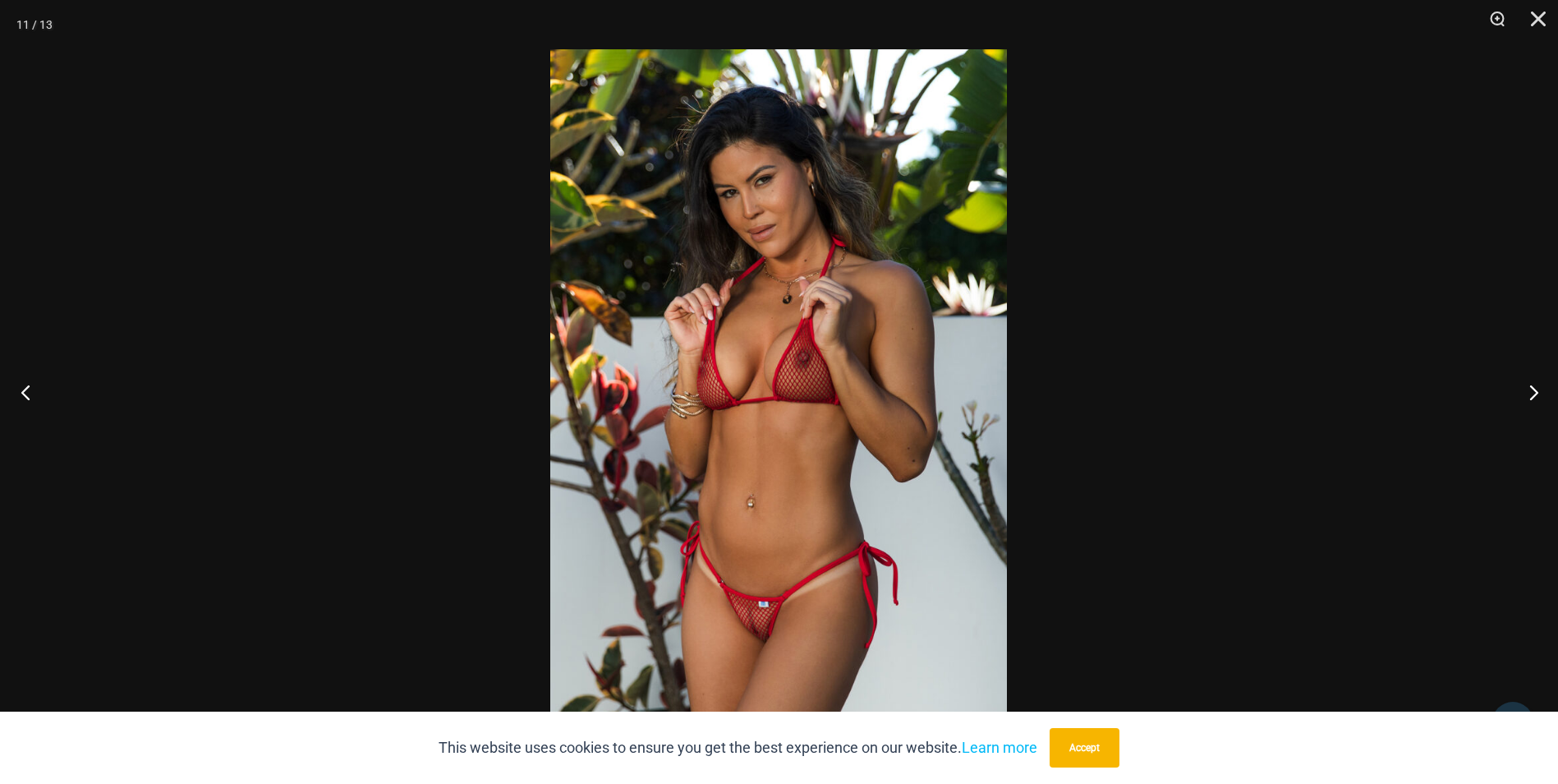
click at [36, 385] on button "Previous" at bounding box center [31, 392] width 62 height 82
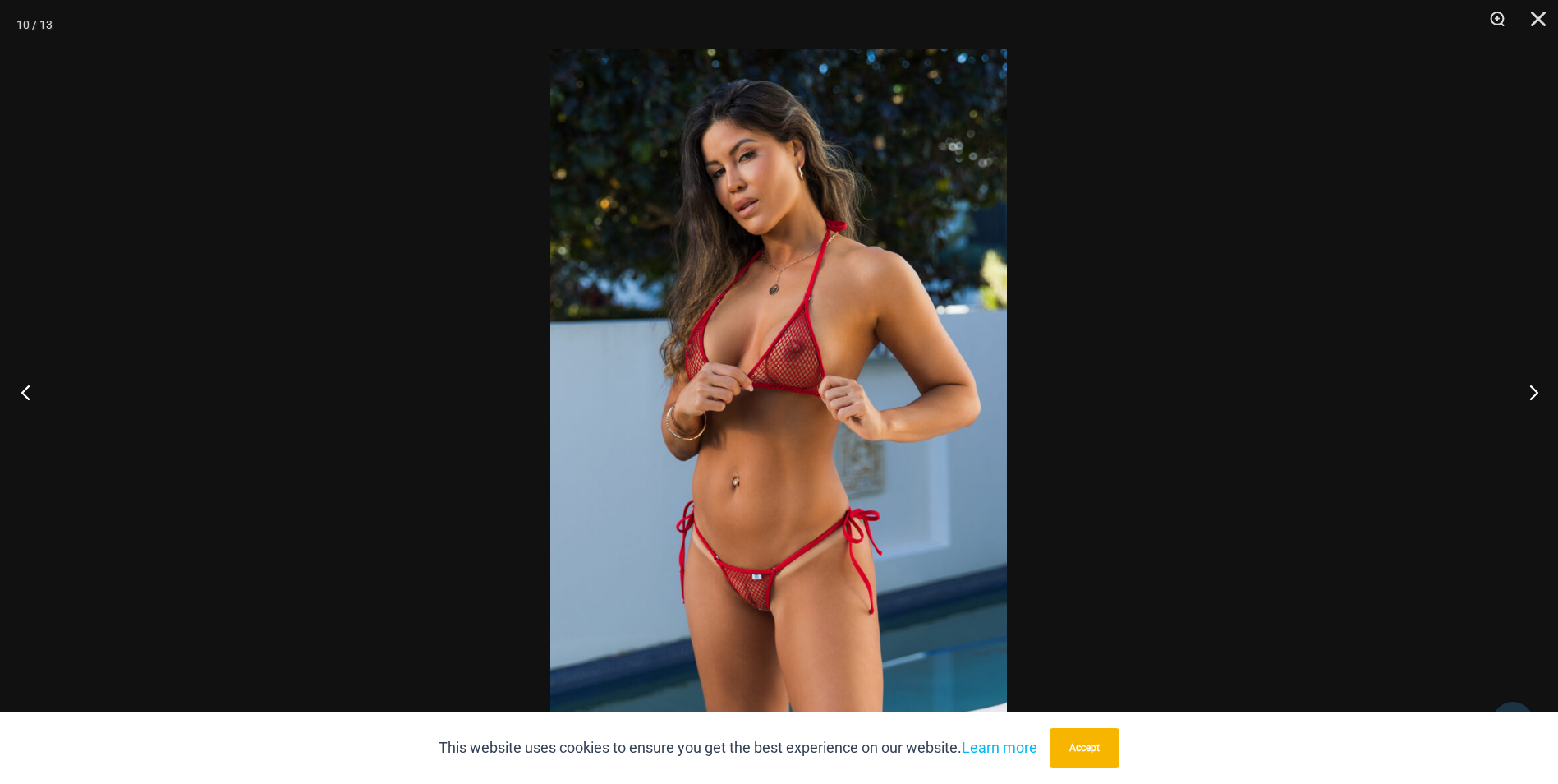
click at [37, 385] on button "Previous" at bounding box center [31, 392] width 62 height 82
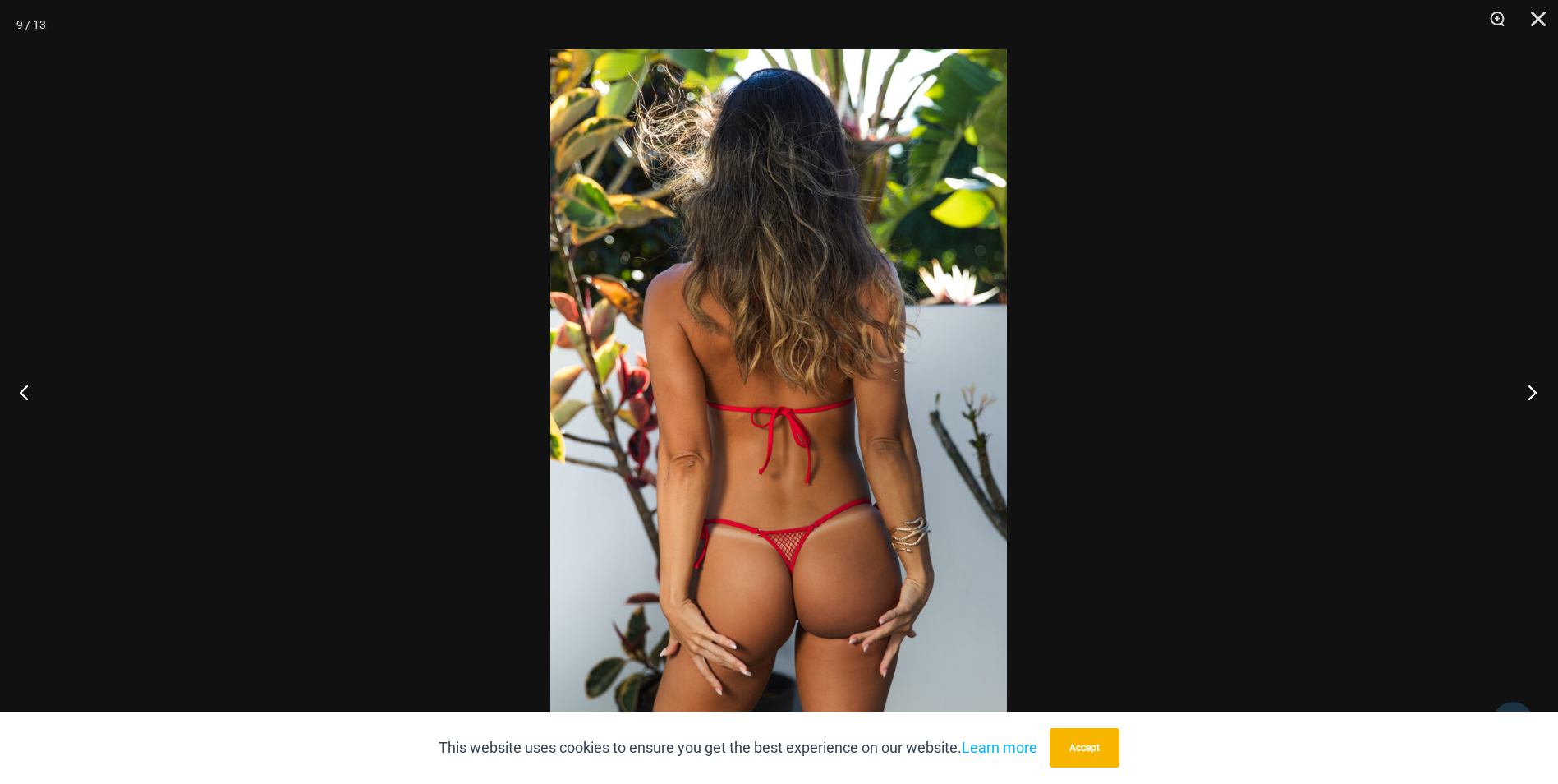
click at [1534, 395] on button "Next" at bounding box center [1528, 392] width 62 height 82
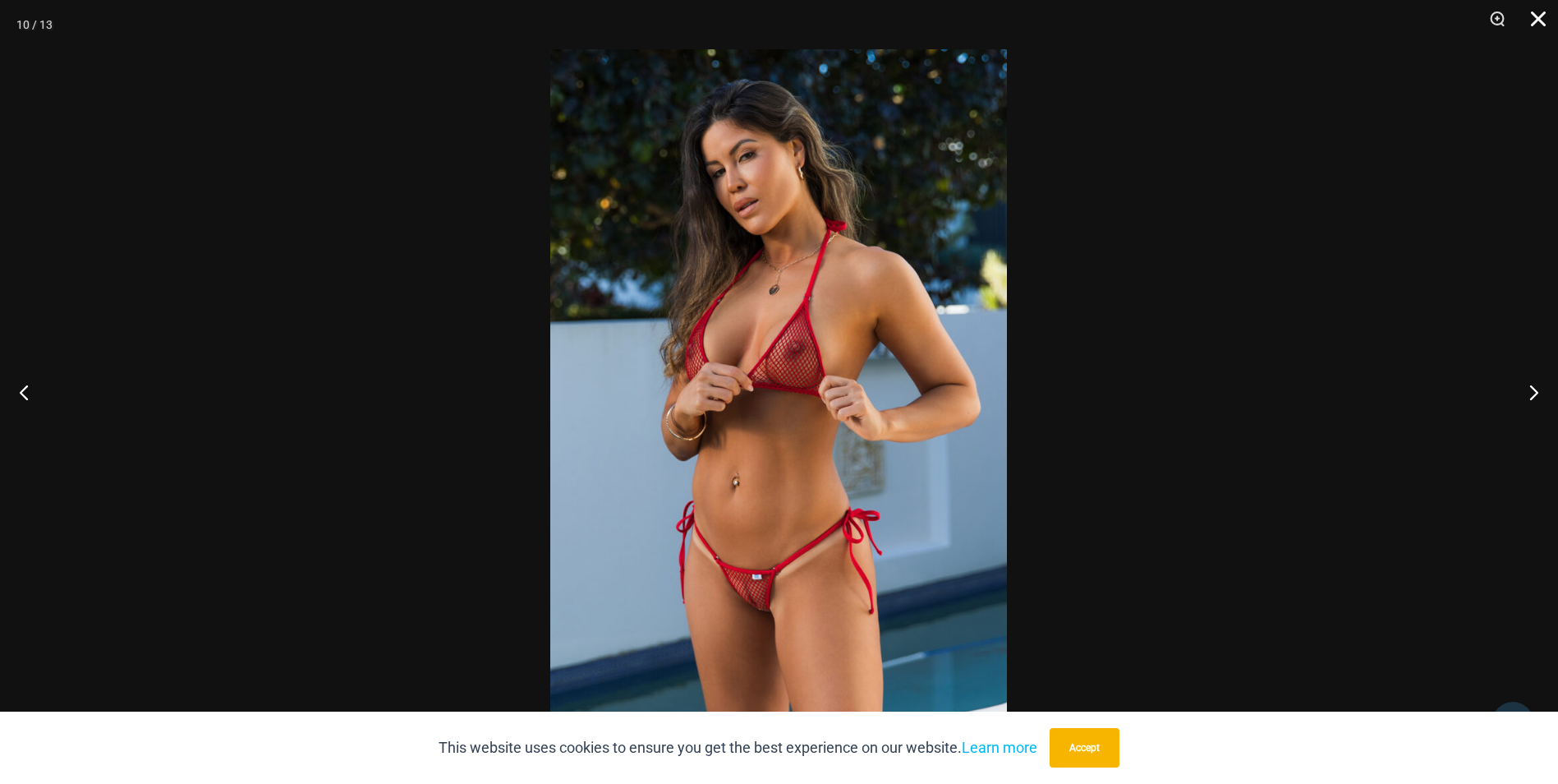
click at [1544, 17] on button "Close" at bounding box center [1533, 25] width 41 height 49
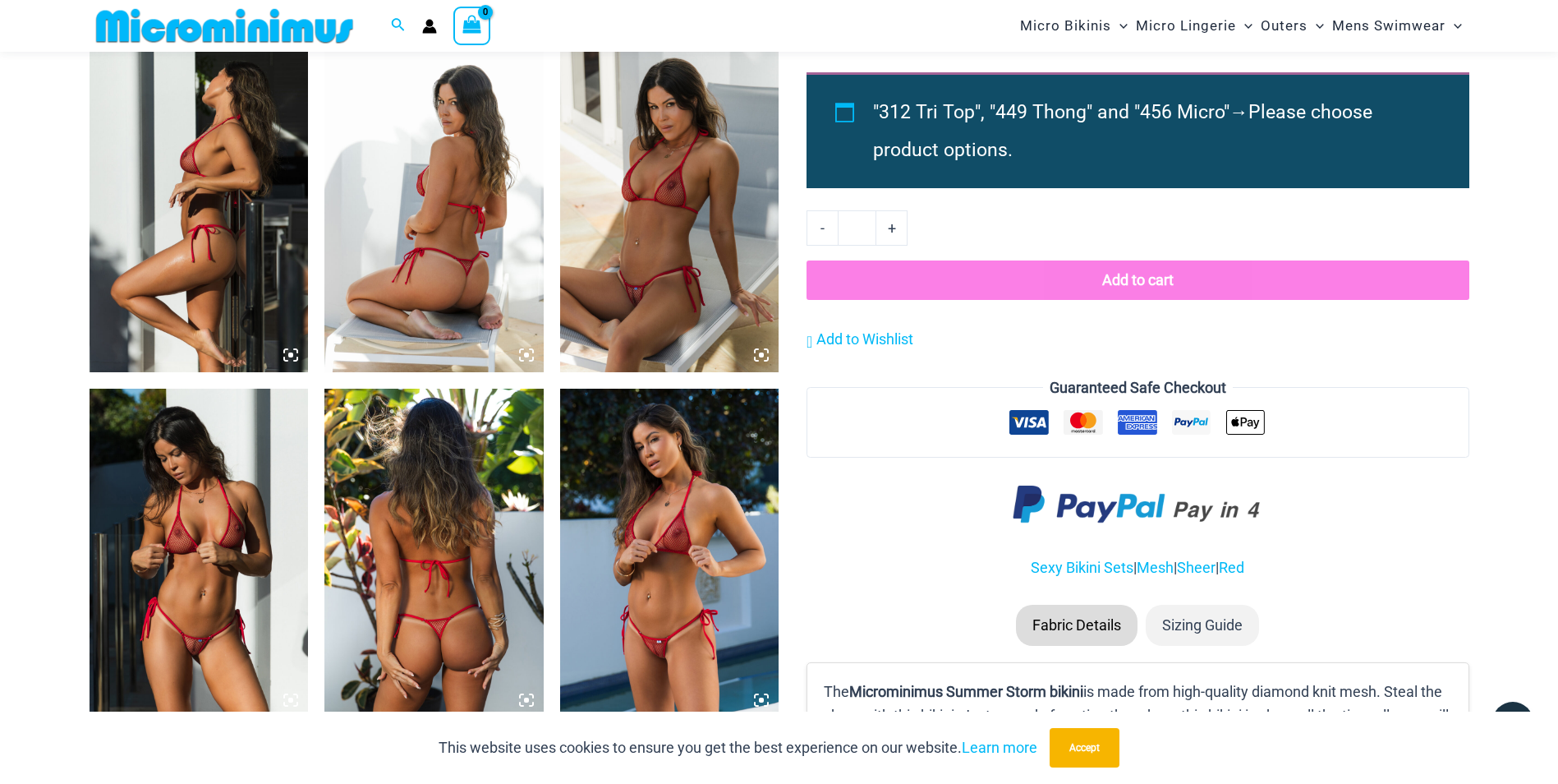
scroll to position [1553, 0]
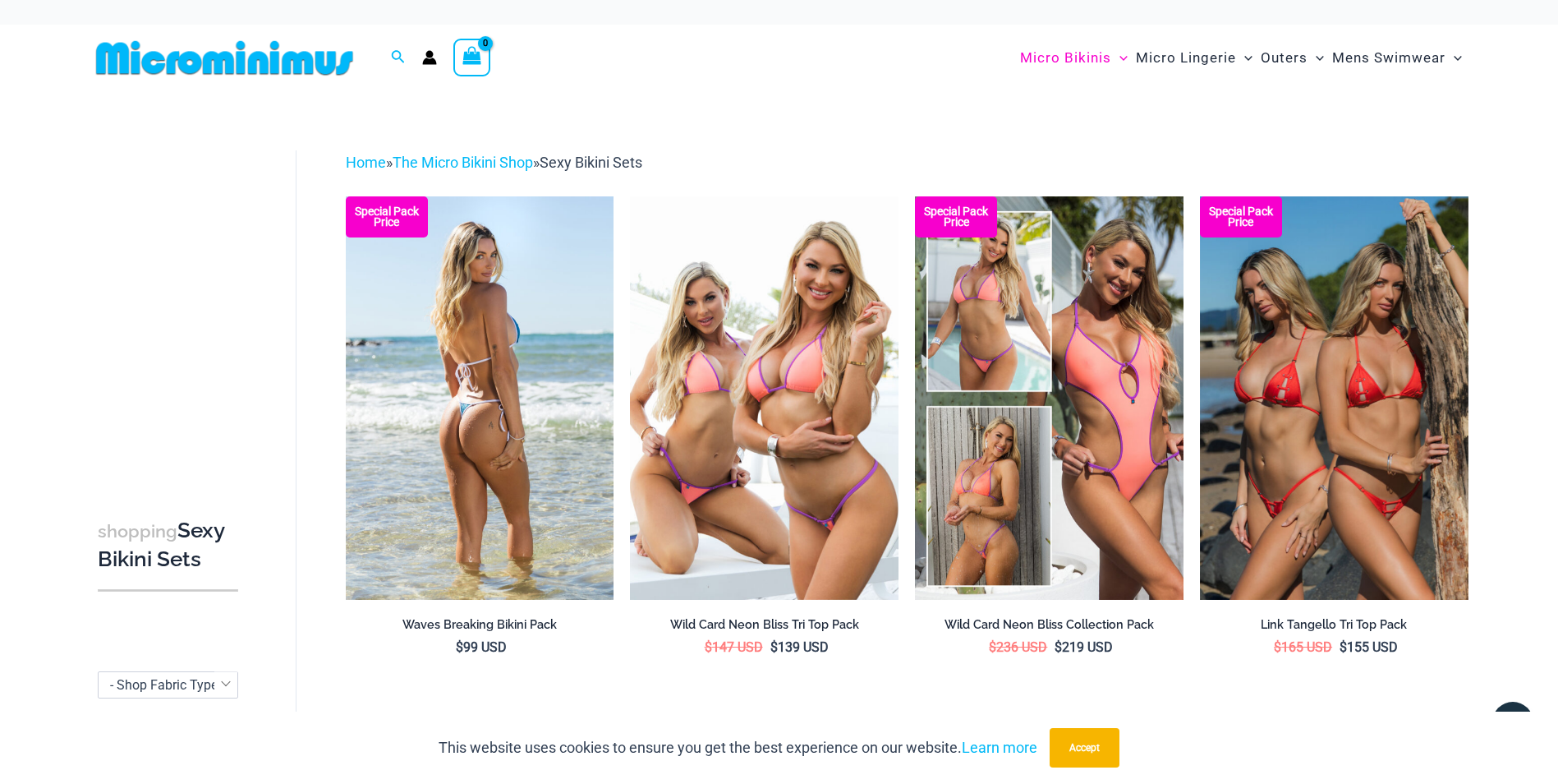
click at [538, 385] on img at bounding box center [479, 397] width 268 height 403
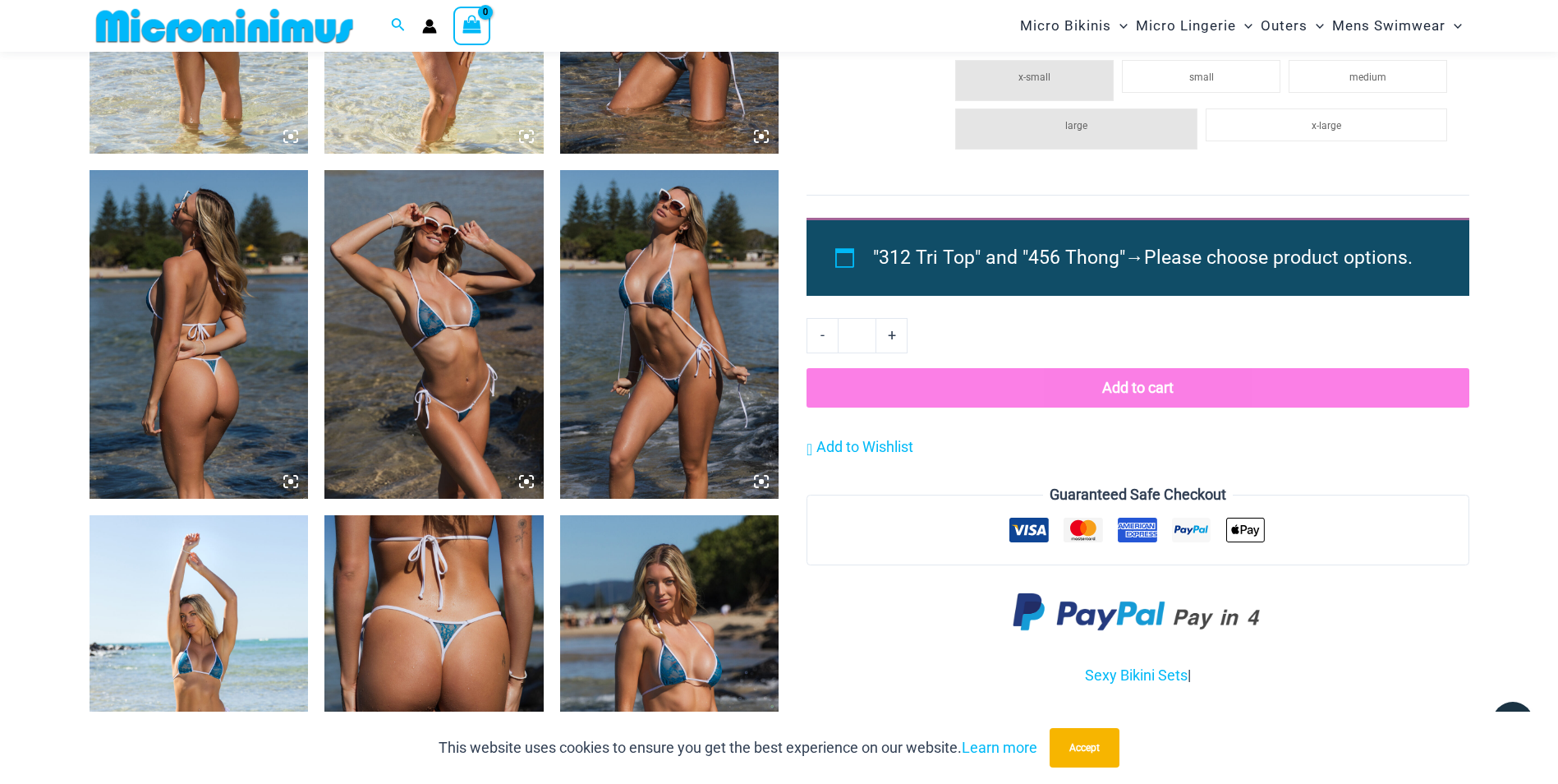
scroll to position [1720, 0]
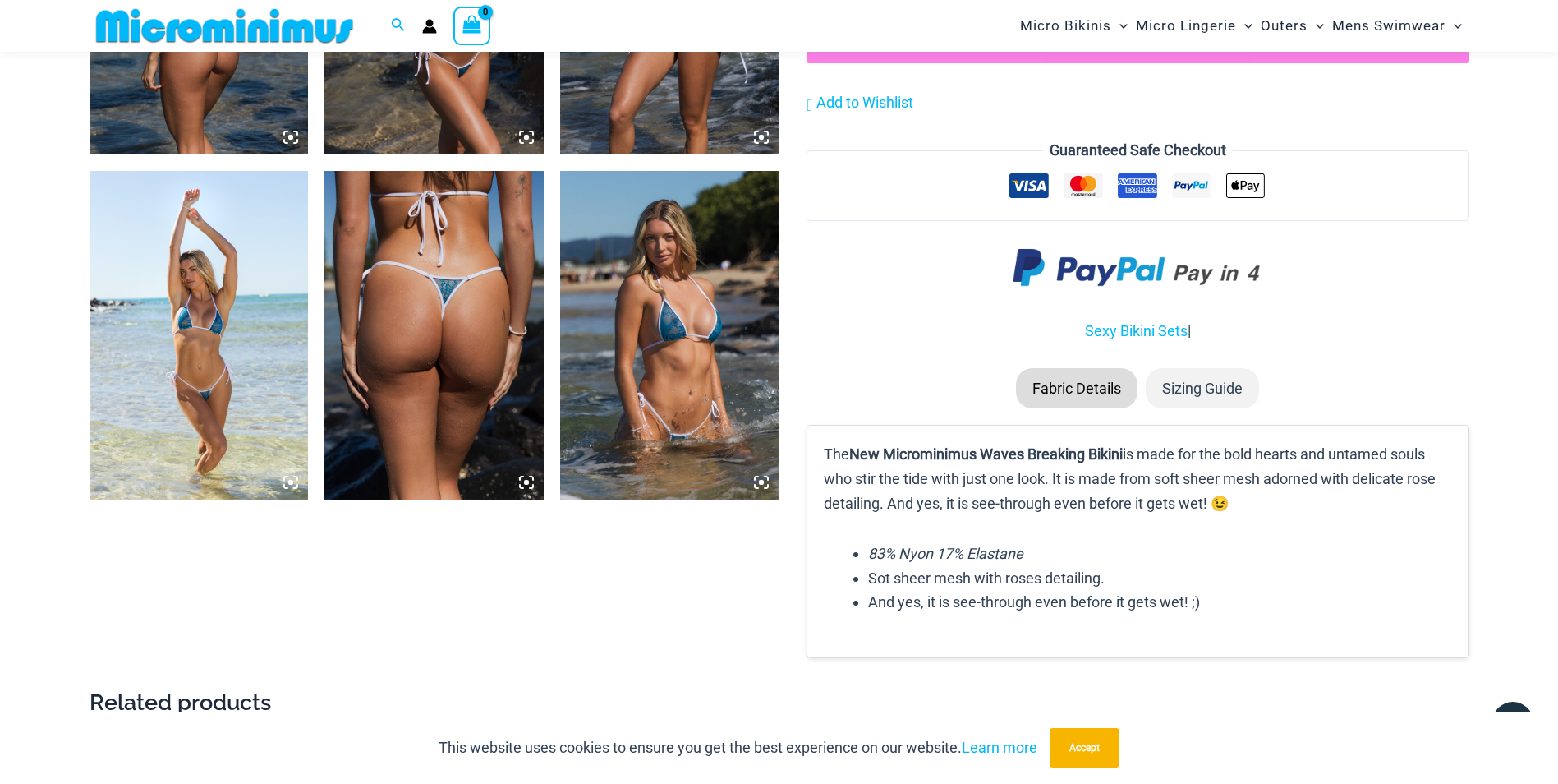
click at [656, 328] on img at bounding box center [669, 335] width 219 height 328
